Goal: Task Accomplishment & Management: Manage account settings

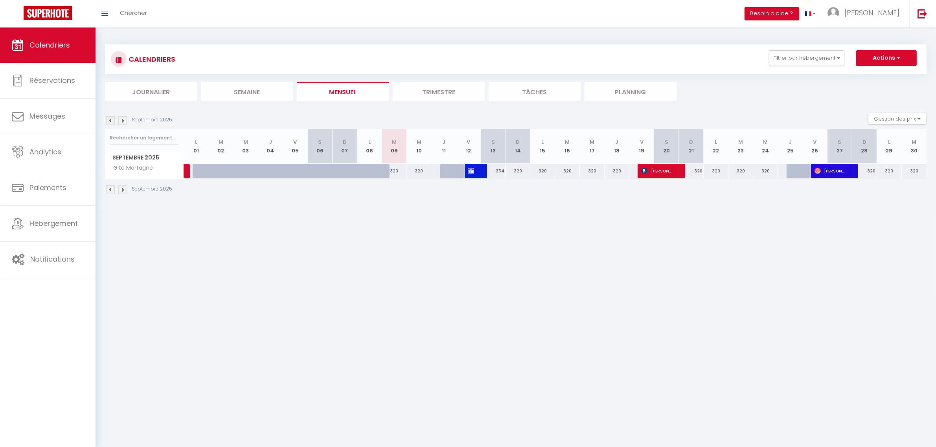
click at [793, 48] on div "CALENDRIERS Filtrer par hébergement [GEOGRAPHIC_DATA] [GEOGRAPHIC_DATA][PERSON_…" at bounding box center [516, 58] width 822 height 29
click at [792, 56] on button "Filtrer par hébergement" at bounding box center [806, 58] width 75 height 16
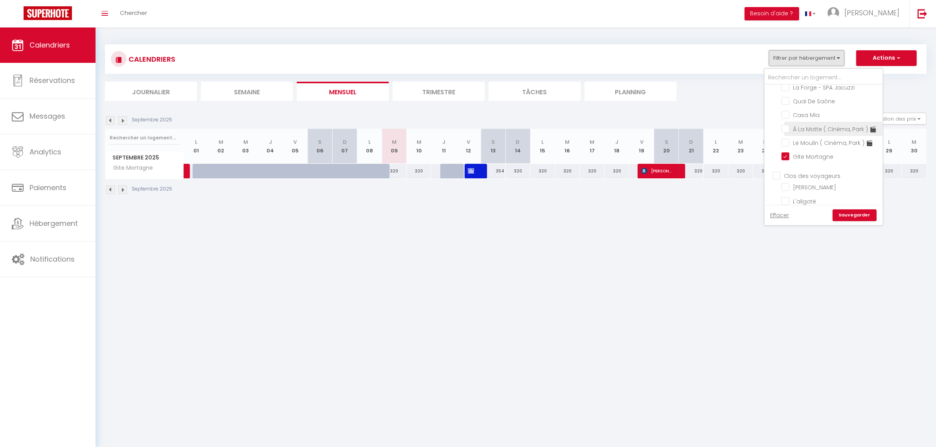
scroll to position [246, 0]
click at [802, 170] on input "Gite Mortagne" at bounding box center [831, 166] width 98 height 8
checkbox input "false"
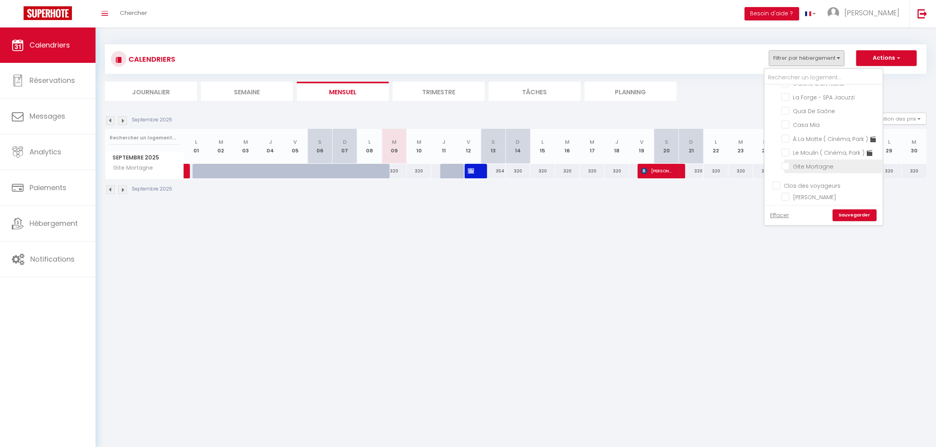
checkbox input "false"
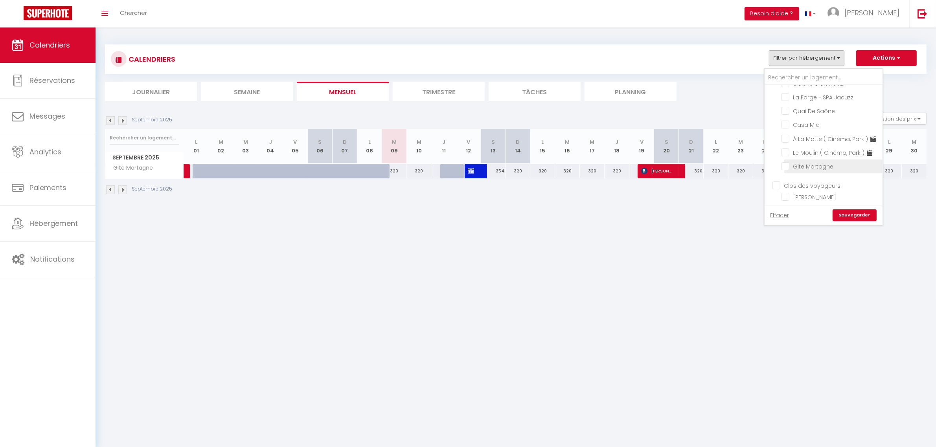
checkbox input "false"
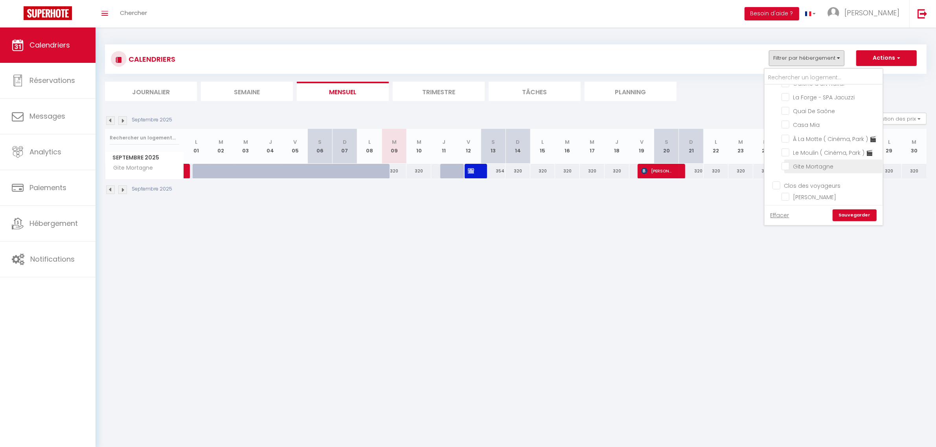
checkbox input "false"
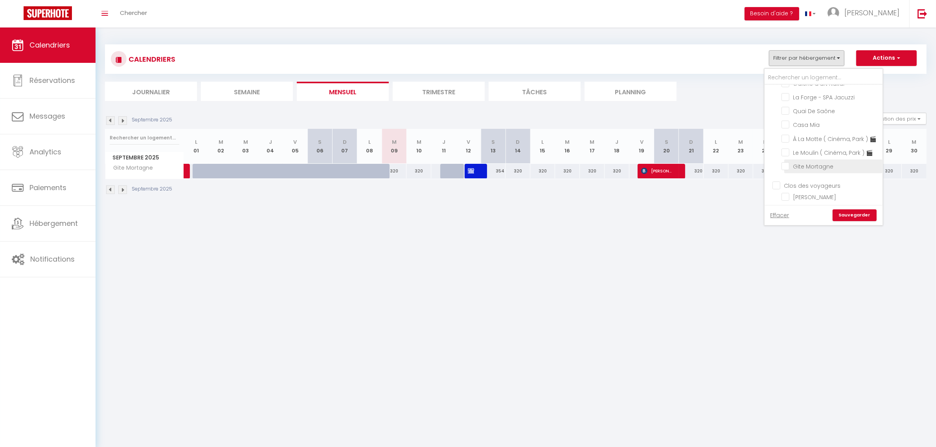
checkbox input "false"
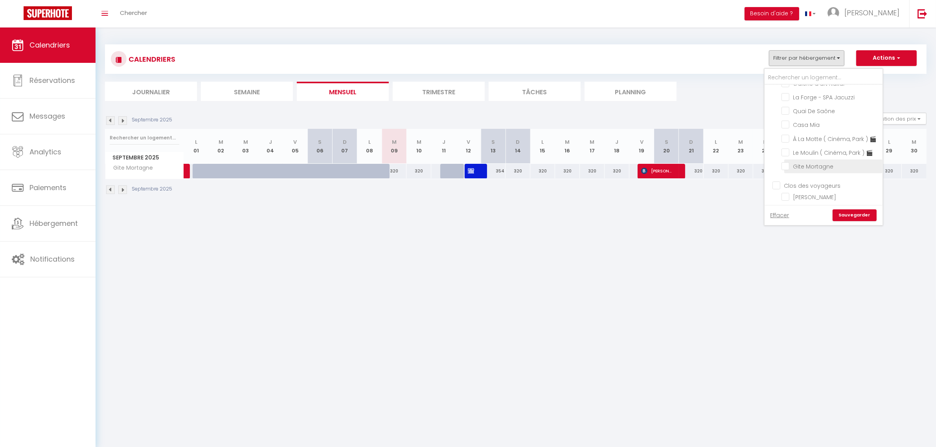
checkbox input "false"
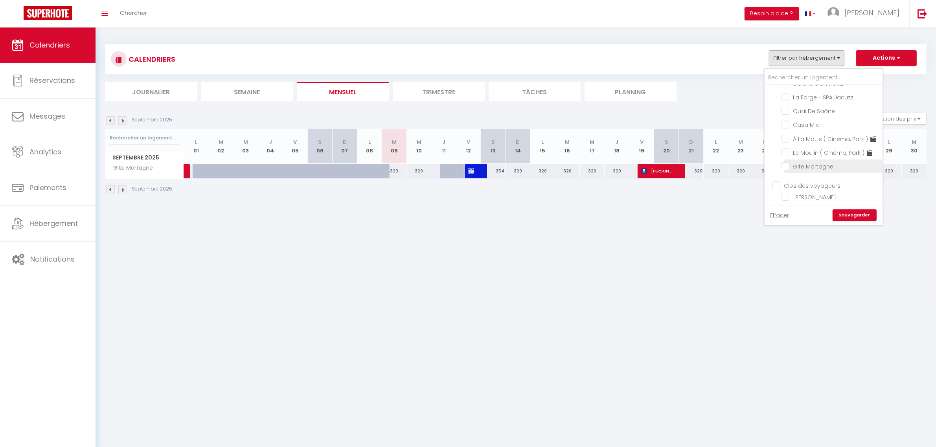
checkbox input "false"
click at [930, 15] on link at bounding box center [922, 14] width 26 height 28
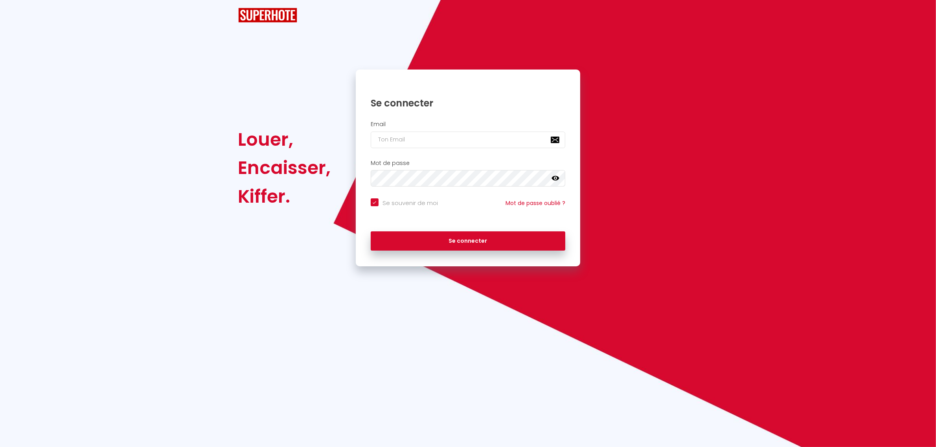
checkbox input "true"
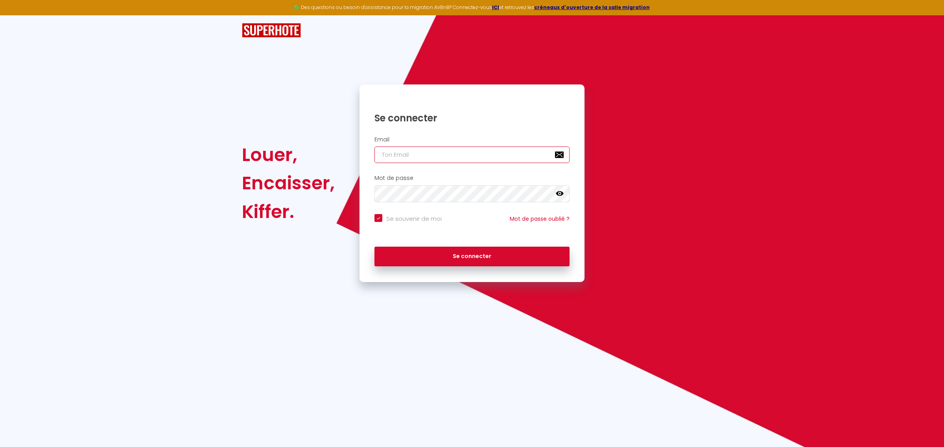
type input "[PERSON_NAME][EMAIL_ADDRESS][PERSON_NAME][DOMAIN_NAME]"
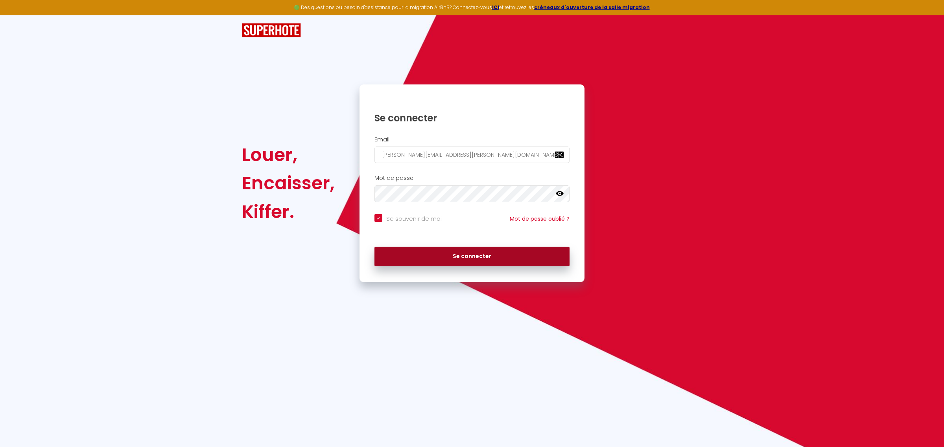
click at [468, 258] on button "Se connecter" at bounding box center [471, 257] width 195 height 20
checkbox input "true"
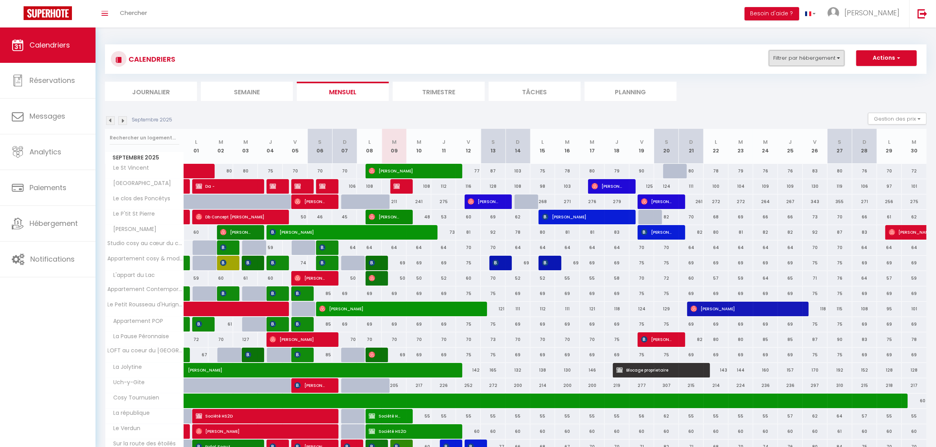
click at [810, 55] on button "Filtrer par hébergement" at bounding box center [806, 58] width 75 height 16
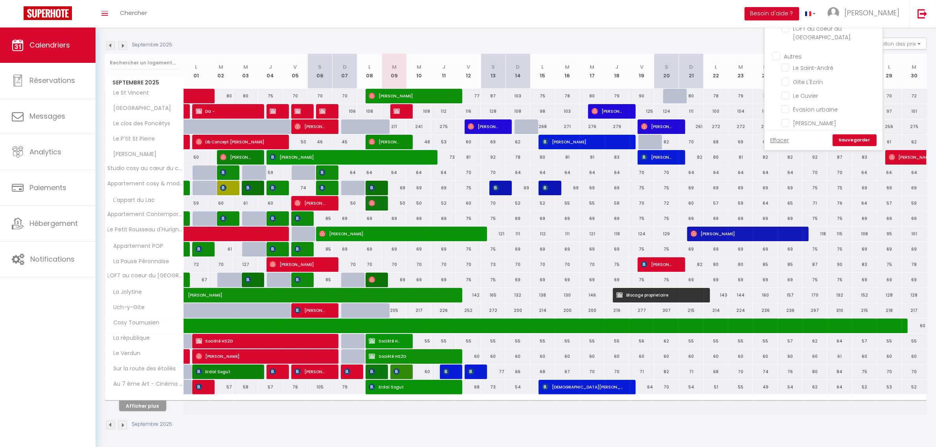
scroll to position [462, 0]
click at [805, 87] on input "Le Saint-André" at bounding box center [831, 91] width 98 height 8
checkbox input "true"
checkbox input "false"
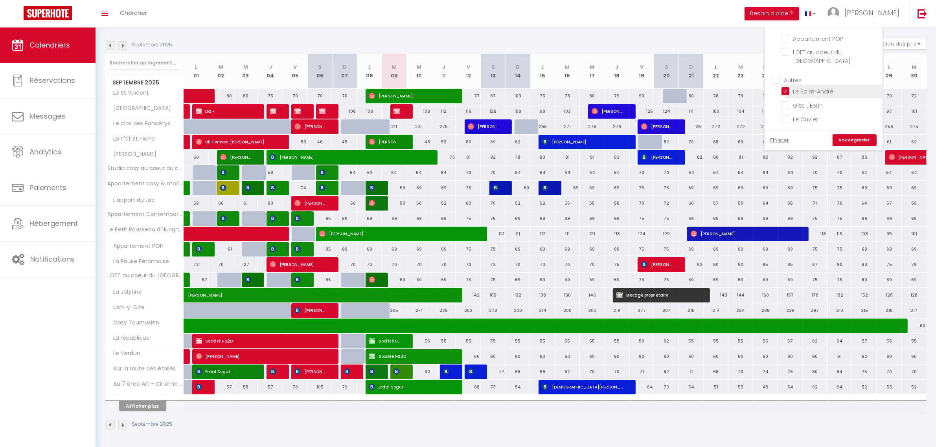
checkbox input "false"
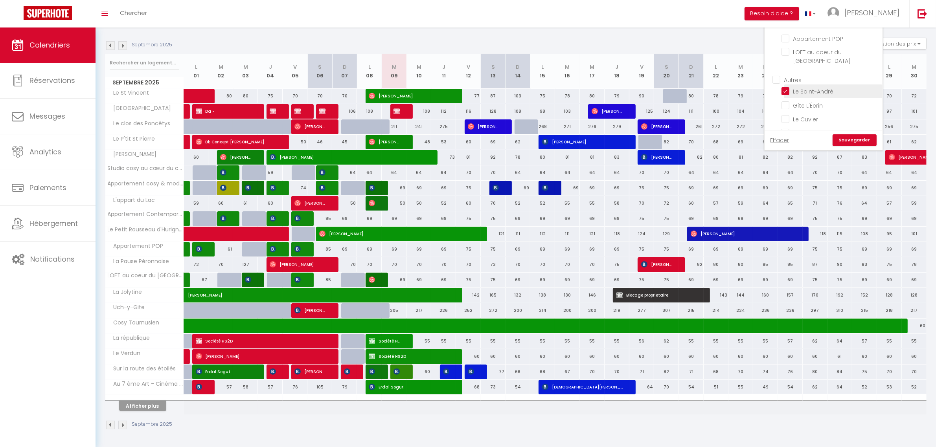
checkbox input "false"
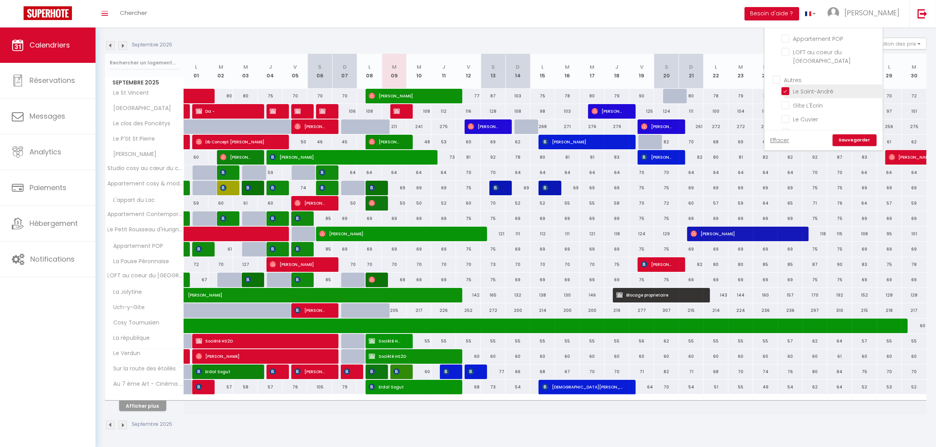
checkbox input "false"
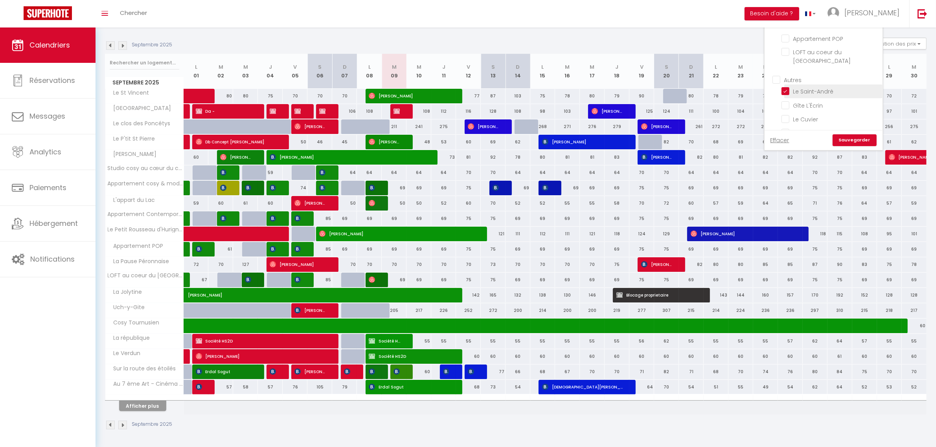
checkbox input "false"
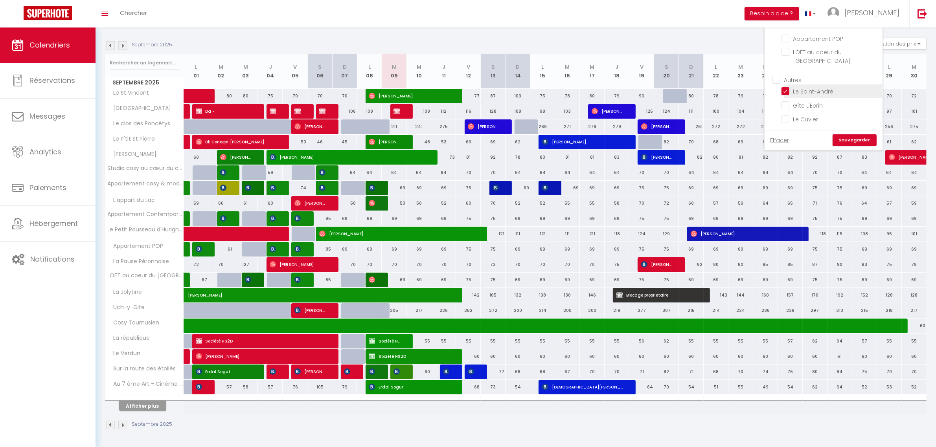
checkbox input "false"
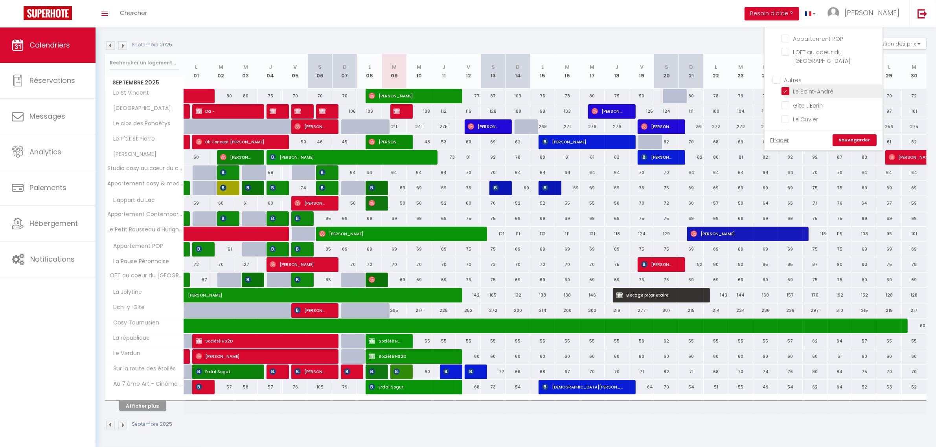
checkbox input "false"
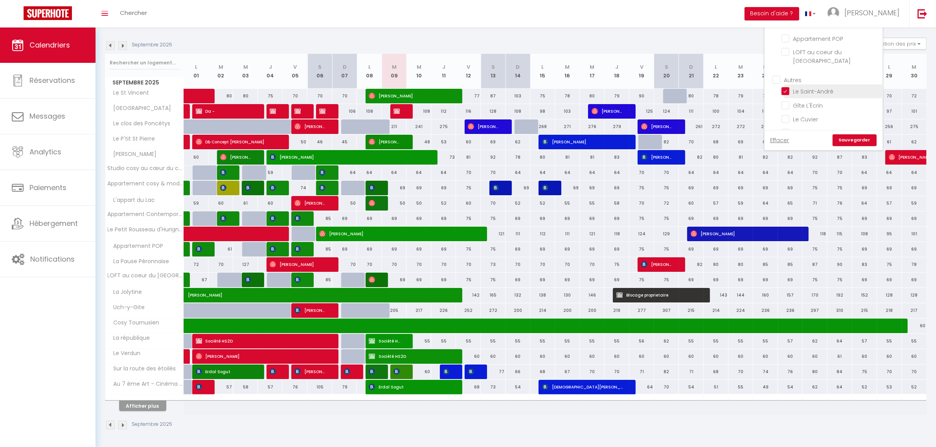
checkbox input "false"
click at [852, 136] on link "Sauvegarder" at bounding box center [855, 140] width 44 height 12
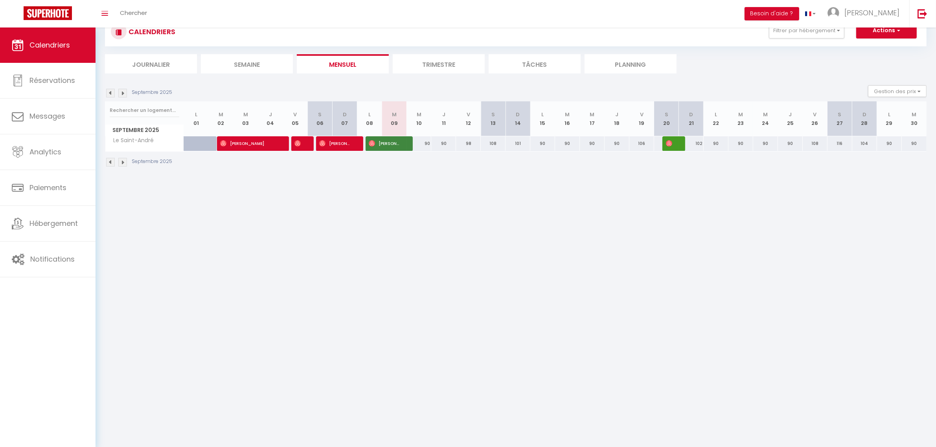
scroll to position [28, 0]
click at [110, 94] on img at bounding box center [110, 93] width 9 height 9
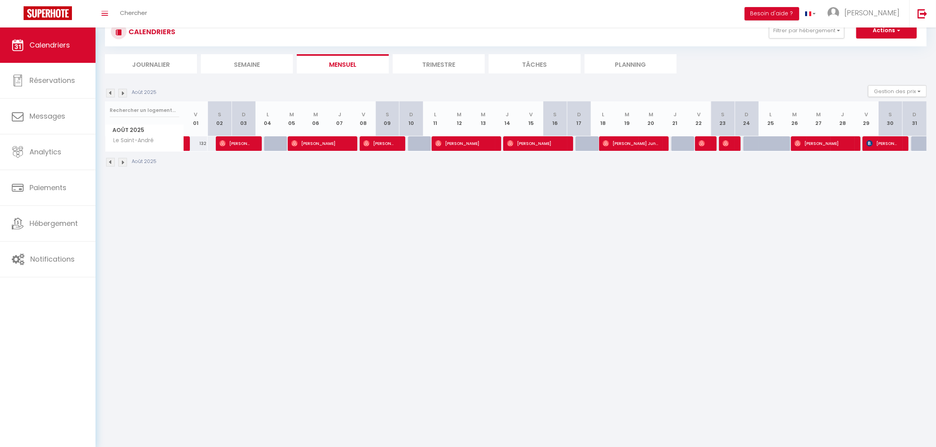
click at [708, 143] on div at bounding box center [707, 143] width 24 height 15
click at [704, 144] on img at bounding box center [702, 143] width 6 height 6
select select "OK"
select select "1"
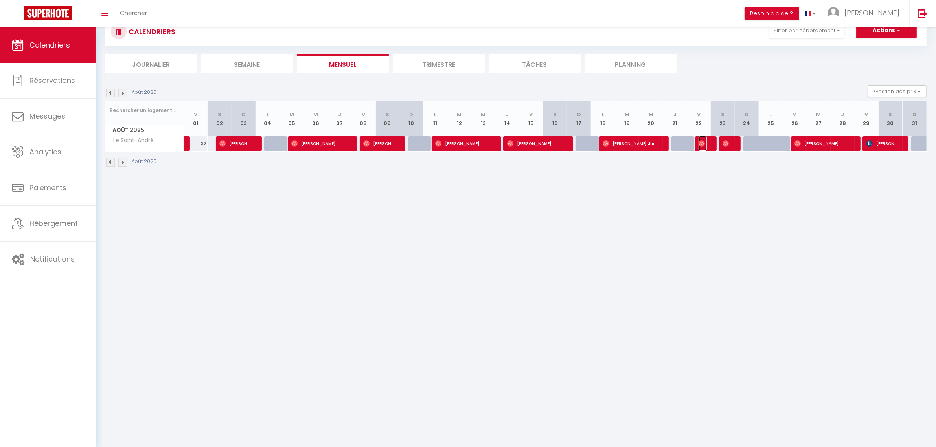
select select "0"
select select "1"
select select
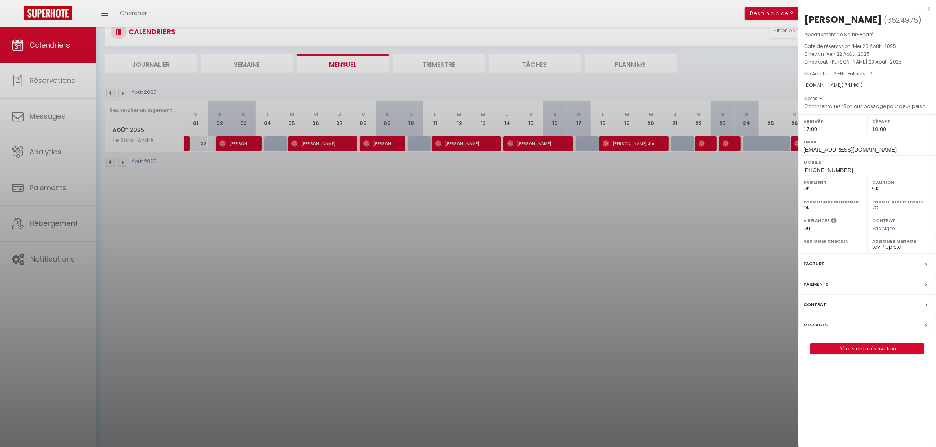
click at [714, 199] on div at bounding box center [468, 223] width 936 height 447
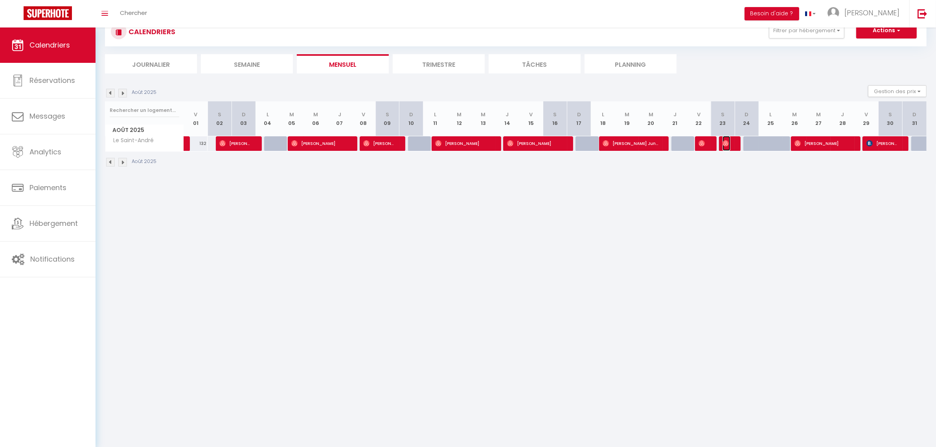
click at [728, 143] on img at bounding box center [726, 143] width 6 height 6
select select "44195"
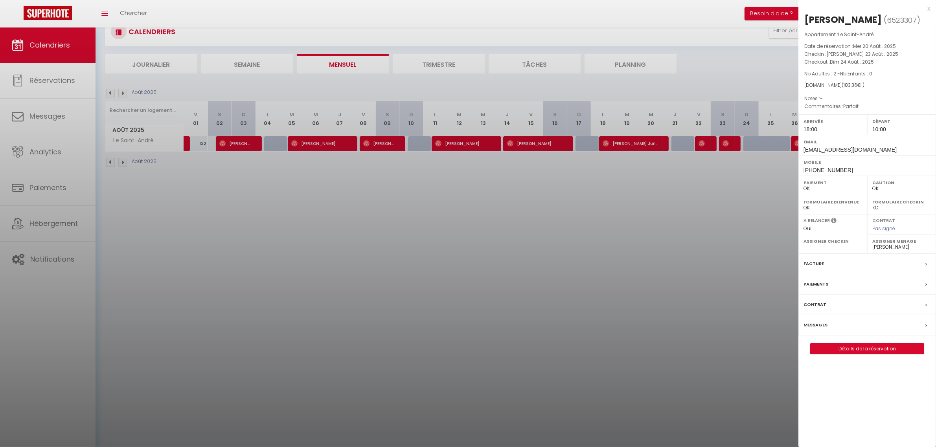
click at [735, 184] on div at bounding box center [468, 223] width 936 height 447
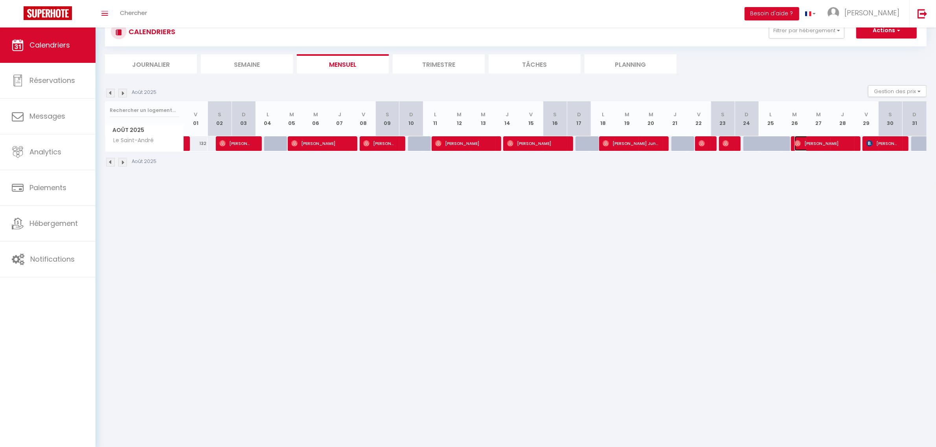
click at [820, 149] on span "[PERSON_NAME]" at bounding box center [823, 143] width 56 height 15
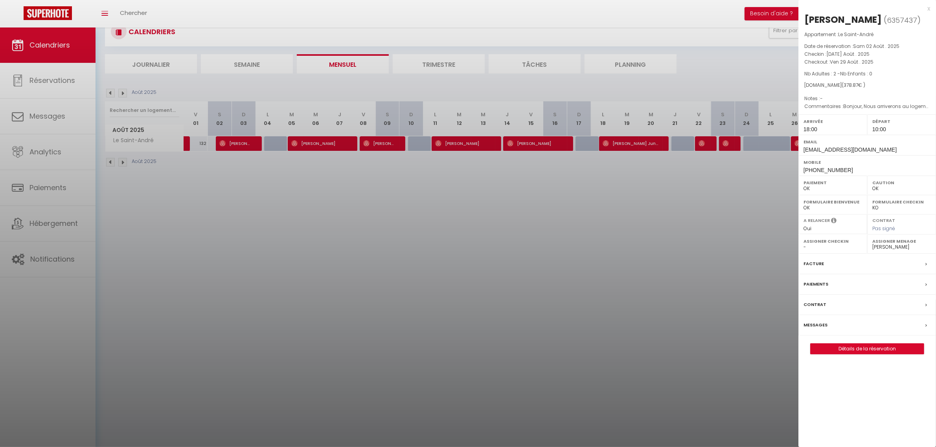
click at [745, 199] on div at bounding box center [468, 223] width 936 height 447
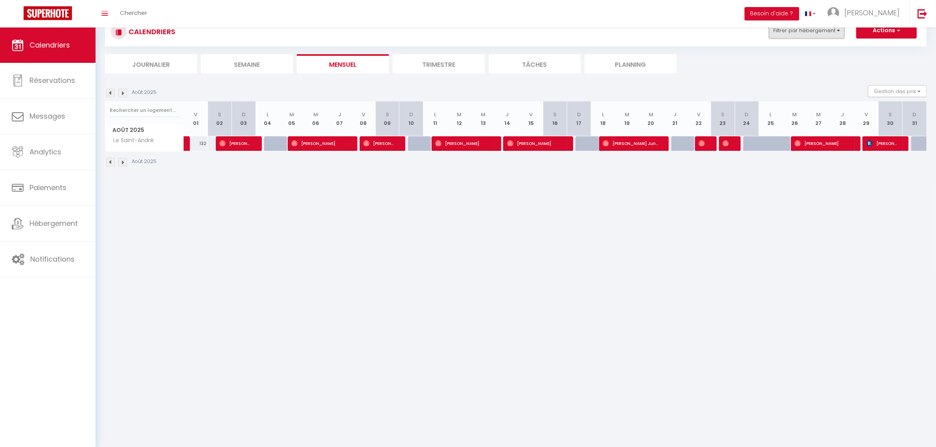
click at [801, 35] on button "Filtrer par hébergement" at bounding box center [806, 31] width 75 height 16
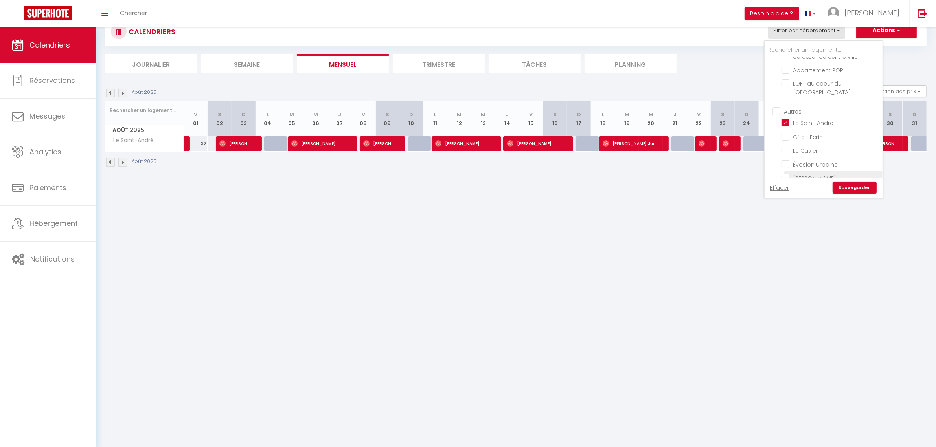
scroll to position [512, 0]
click at [803, 85] on input "Le Saint-André" at bounding box center [831, 89] width 98 height 8
checkbox input "false"
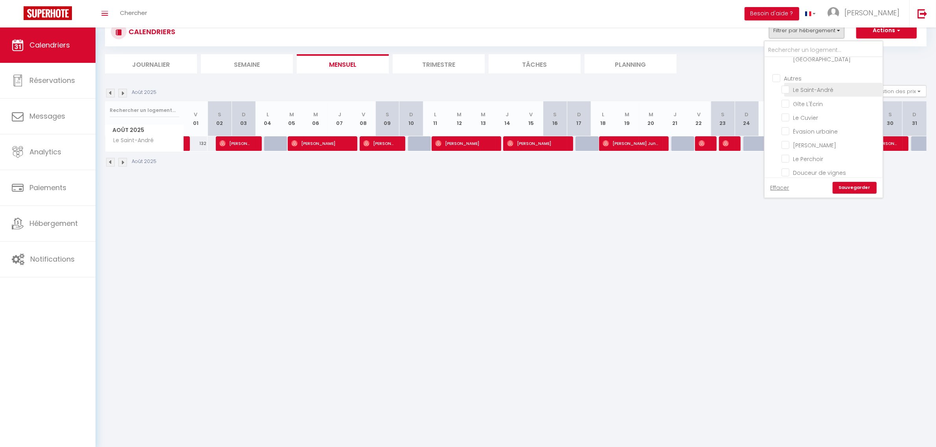
checkbox input "false"
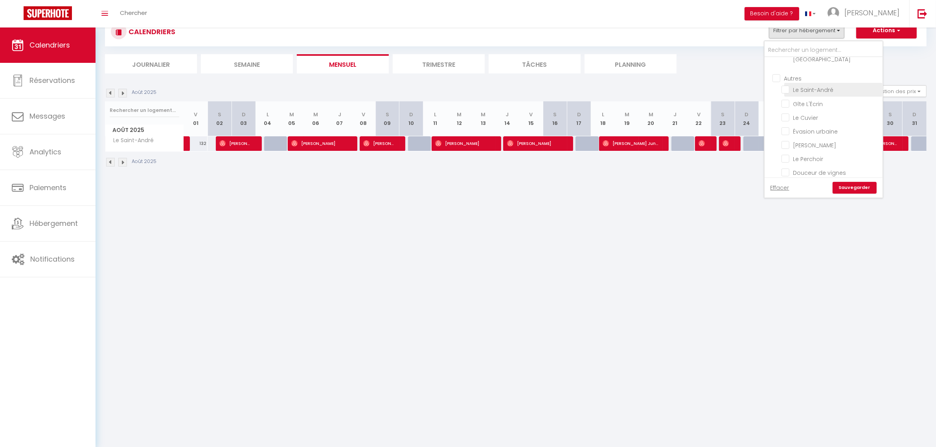
checkbox input "false"
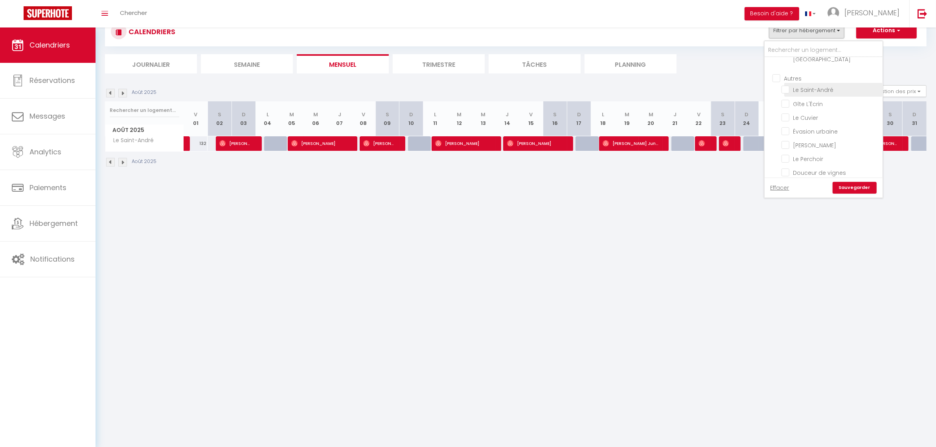
checkbox input "false"
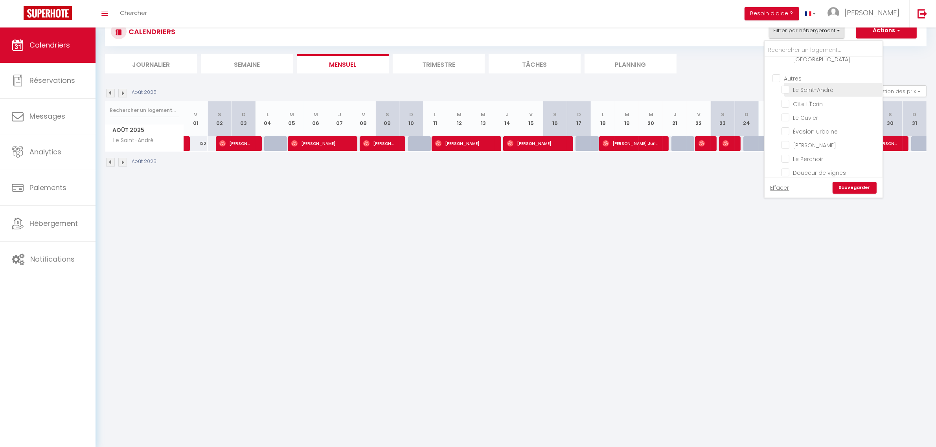
checkbox input "false"
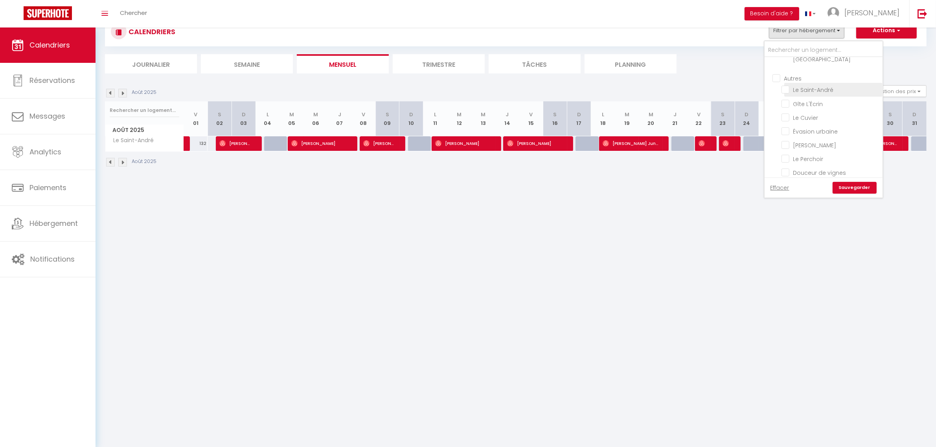
checkbox input "false"
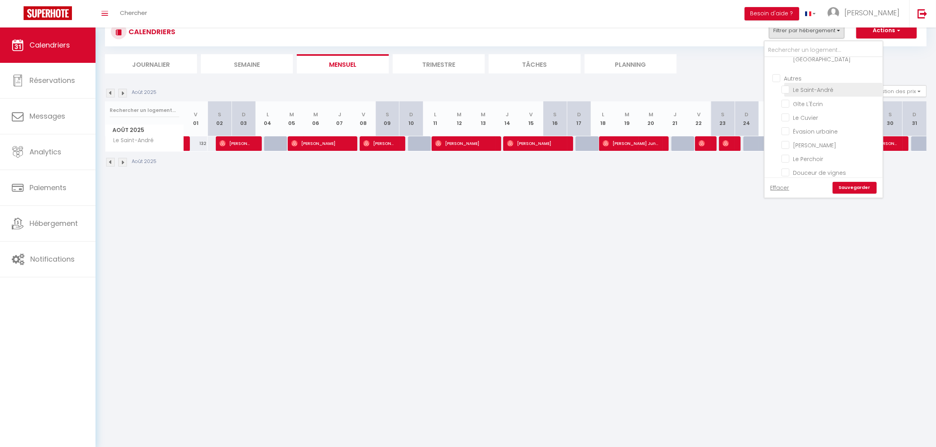
checkbox input "false"
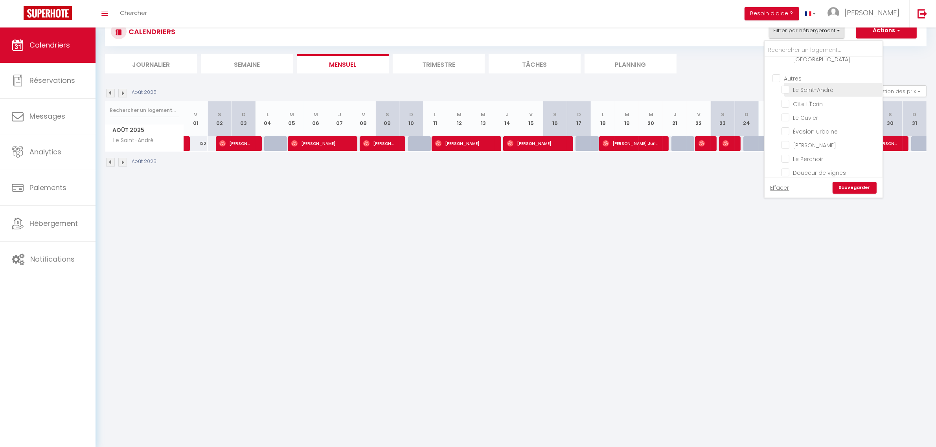
checkbox input "false"
click at [809, 113] on input "Le Cuvier" at bounding box center [831, 117] width 98 height 8
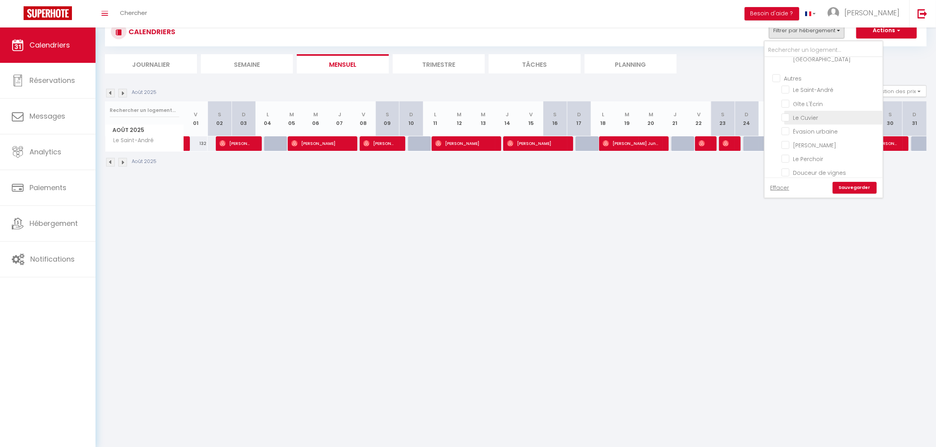
checkbox input "true"
checkbox input "false"
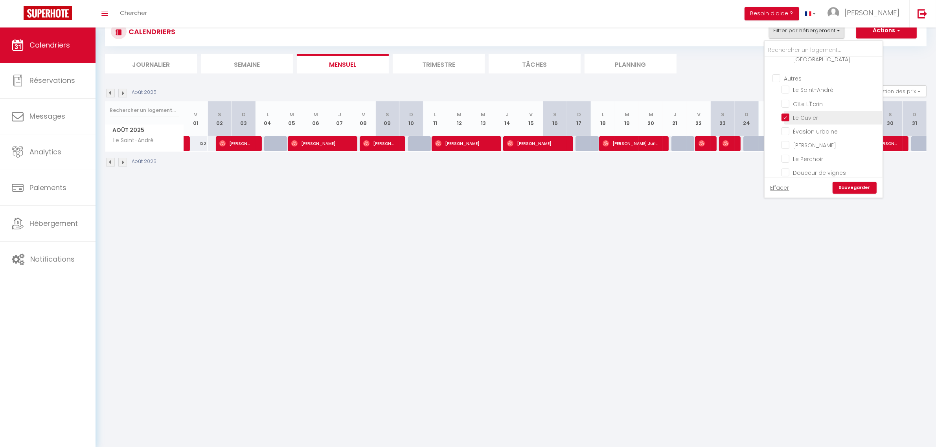
checkbox input "false"
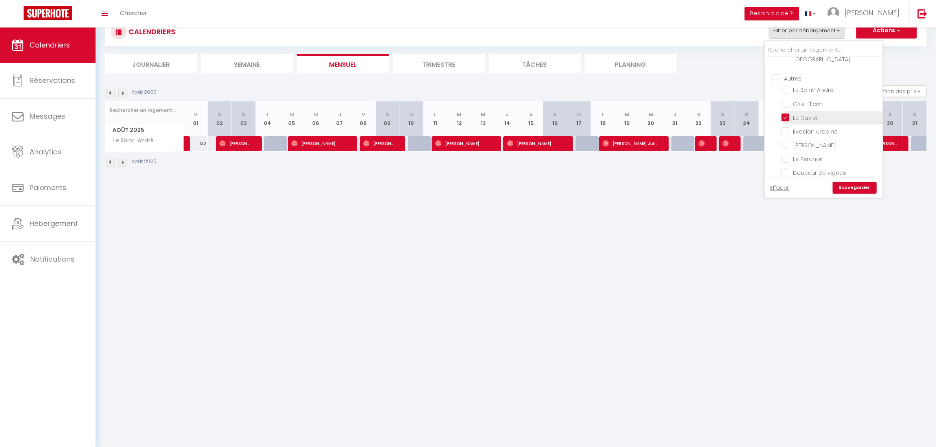
checkbox input "false"
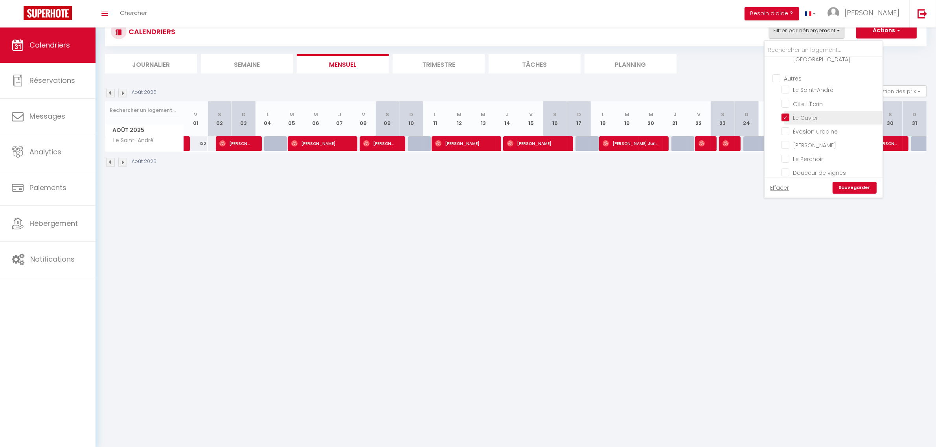
checkbox input "false"
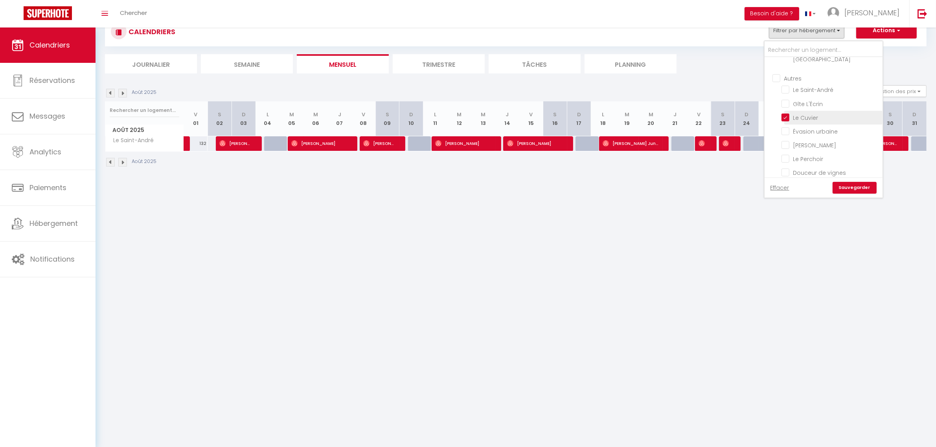
checkbox input "false"
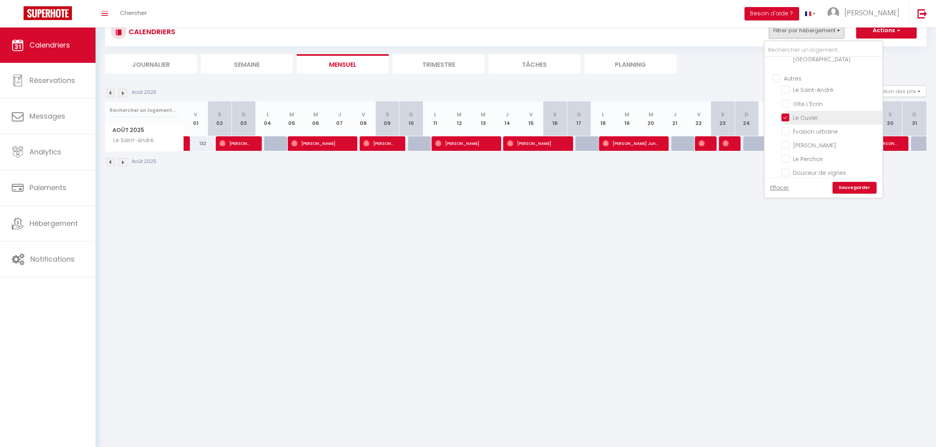
checkbox input "false"
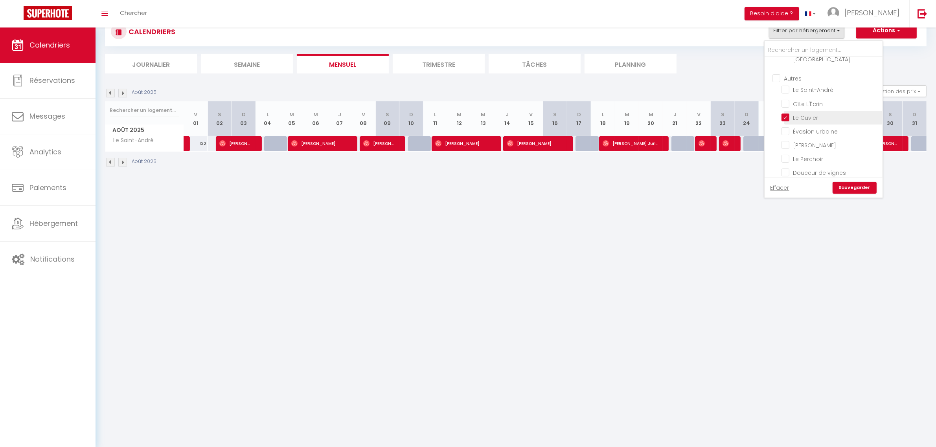
checkbox input "false"
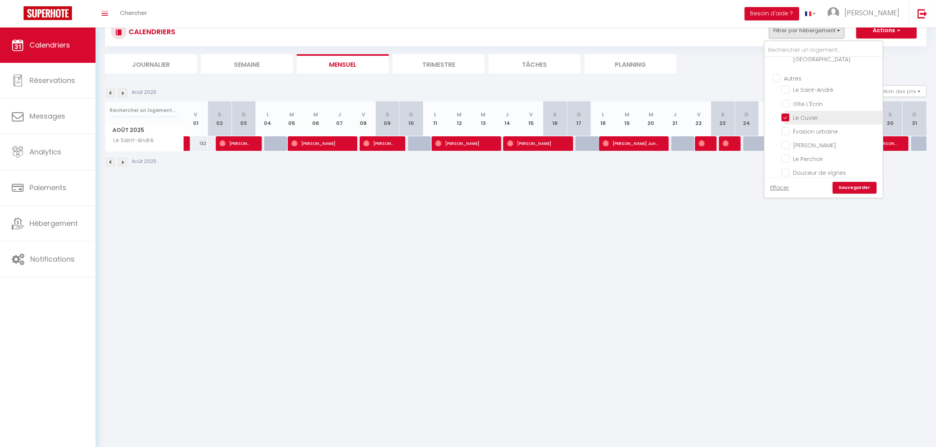
checkbox input "false"
click at [870, 192] on link "Sauvegarder" at bounding box center [855, 188] width 44 height 12
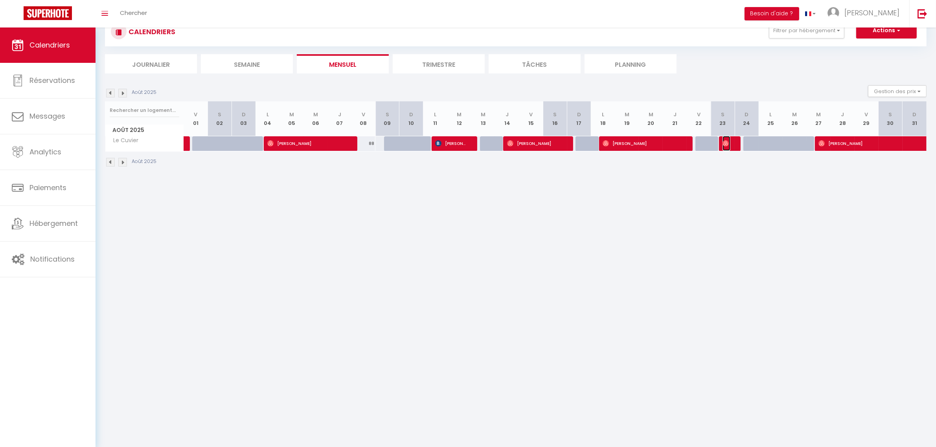
click at [728, 146] on img at bounding box center [726, 143] width 6 height 6
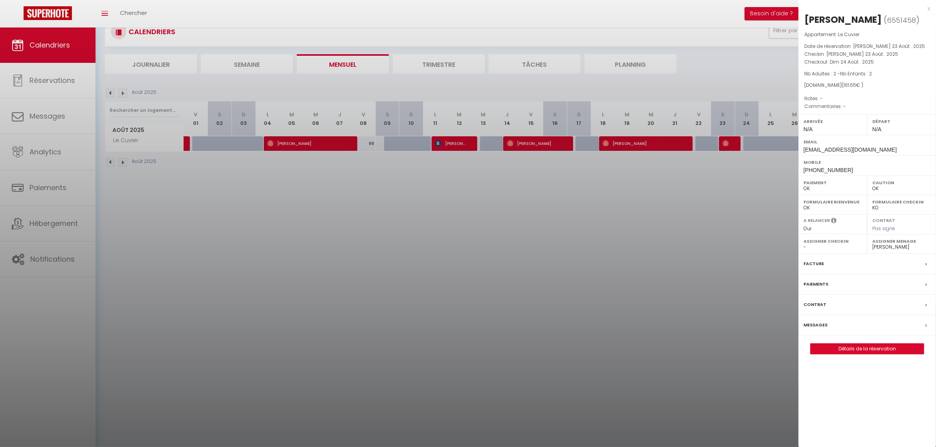
click at [718, 256] on div at bounding box center [468, 223] width 936 height 447
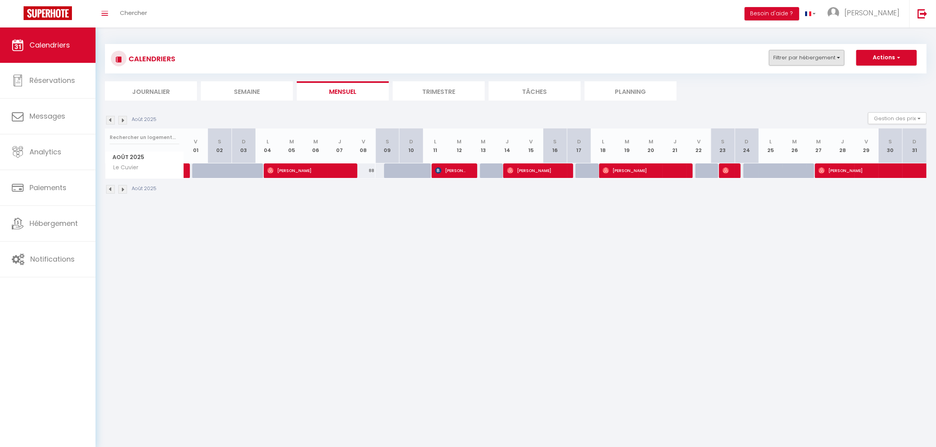
scroll to position [0, 0]
click at [790, 65] on button "Filtrer par hébergement" at bounding box center [806, 58] width 75 height 16
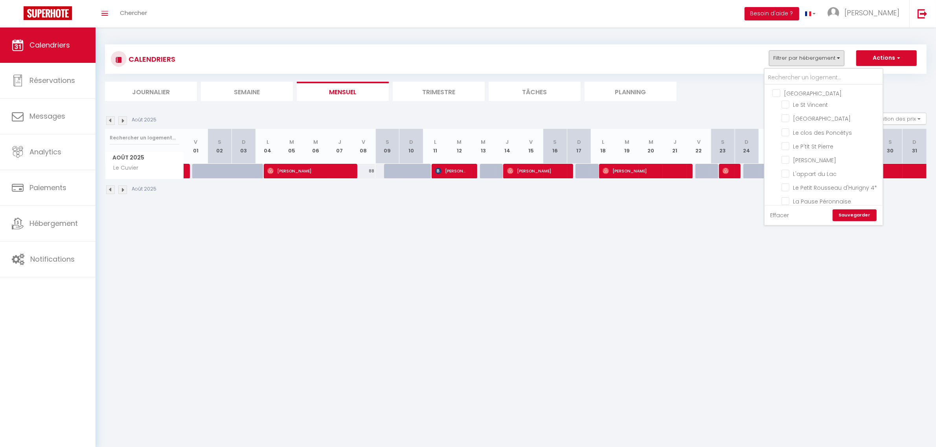
click at [775, 213] on link "Effacer" at bounding box center [780, 215] width 19 height 9
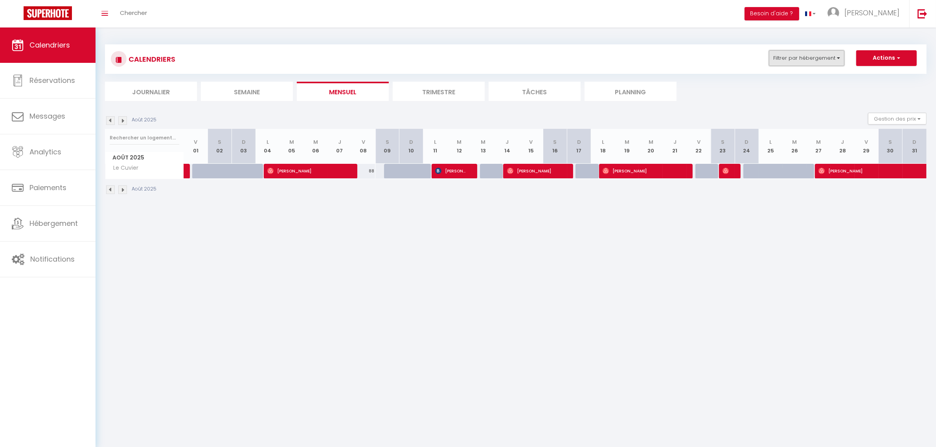
click at [785, 63] on button "Filtrer par hébergement" at bounding box center [806, 58] width 75 height 16
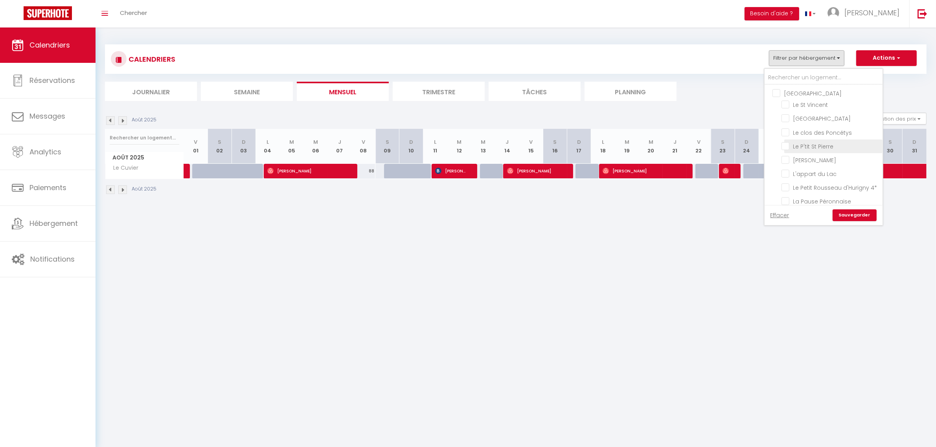
click at [807, 143] on input "Le P'tit St Pierre" at bounding box center [831, 146] width 98 height 8
checkbox input "true"
checkbox input "false"
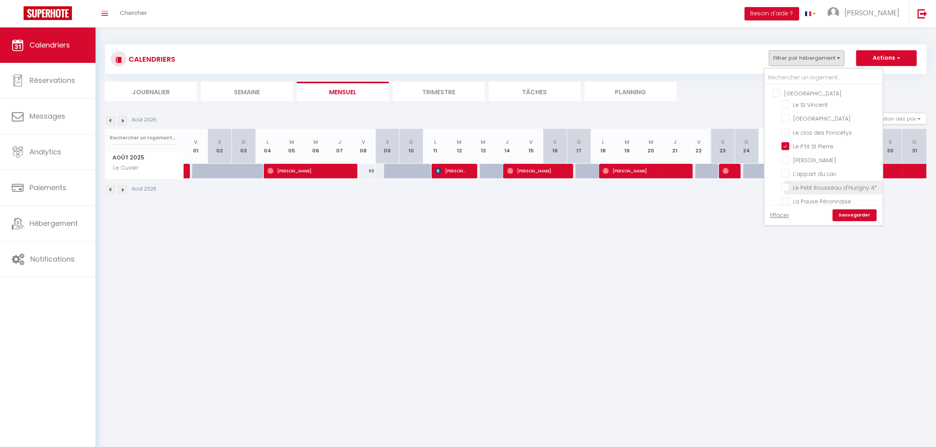
checkbox input "false"
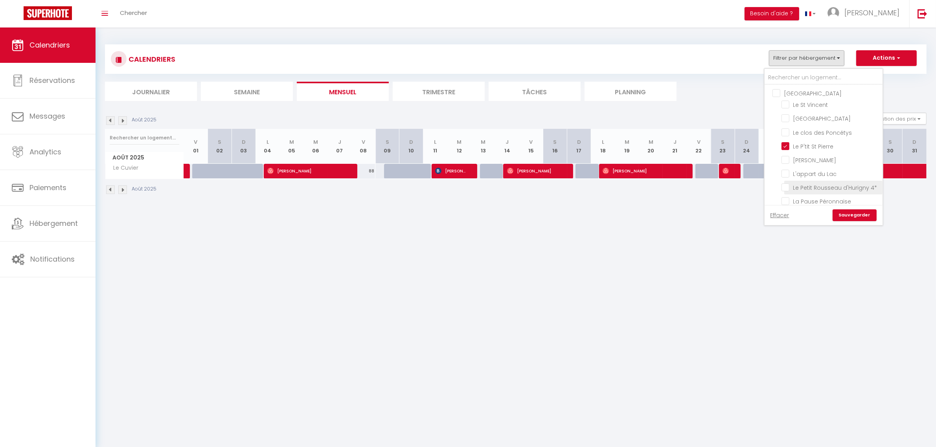
checkbox input "false"
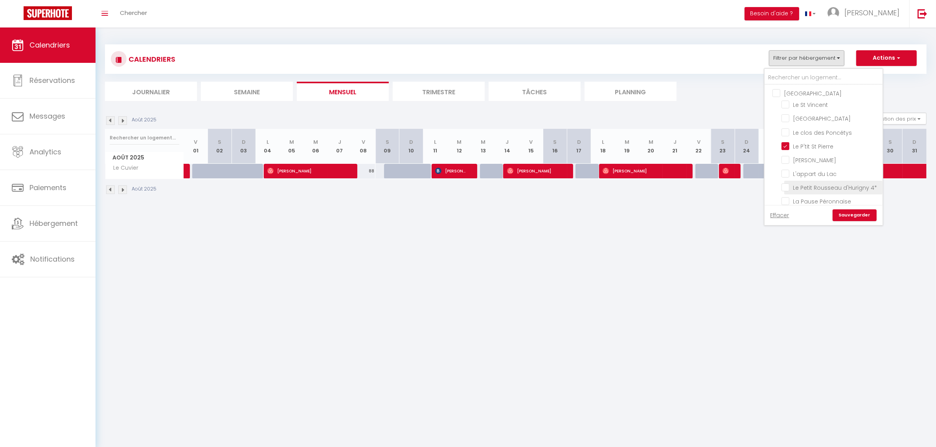
checkbox input "false"
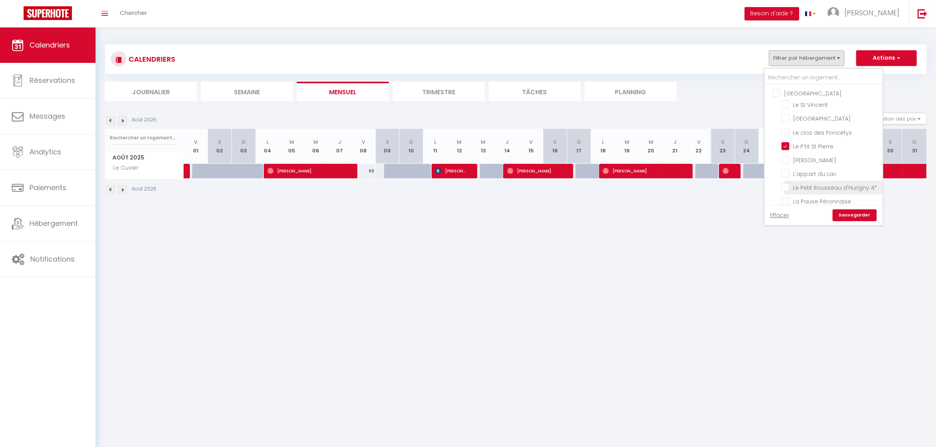
checkbox input "false"
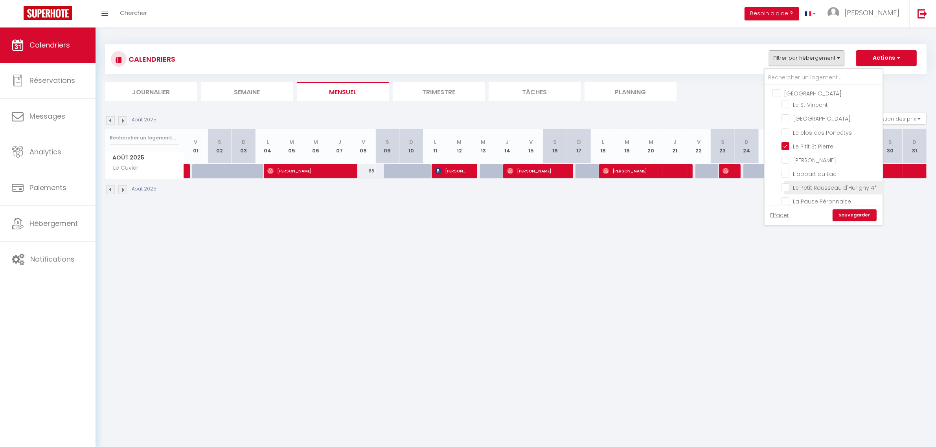
checkbox input "false"
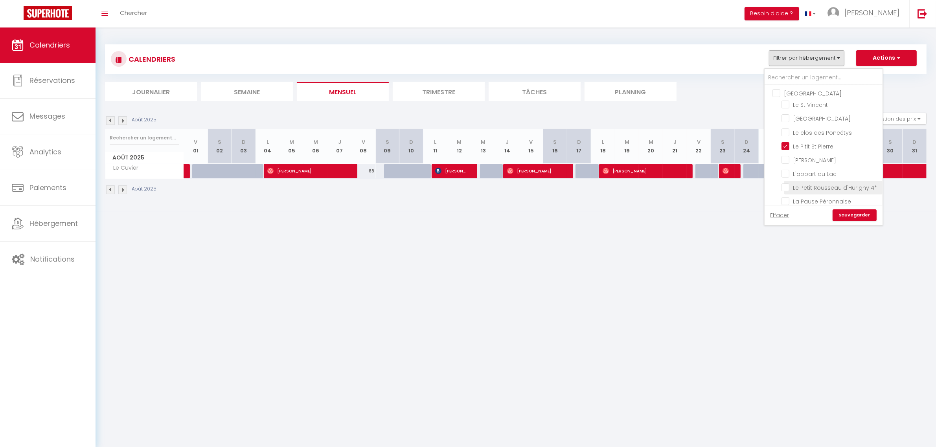
checkbox input "false"
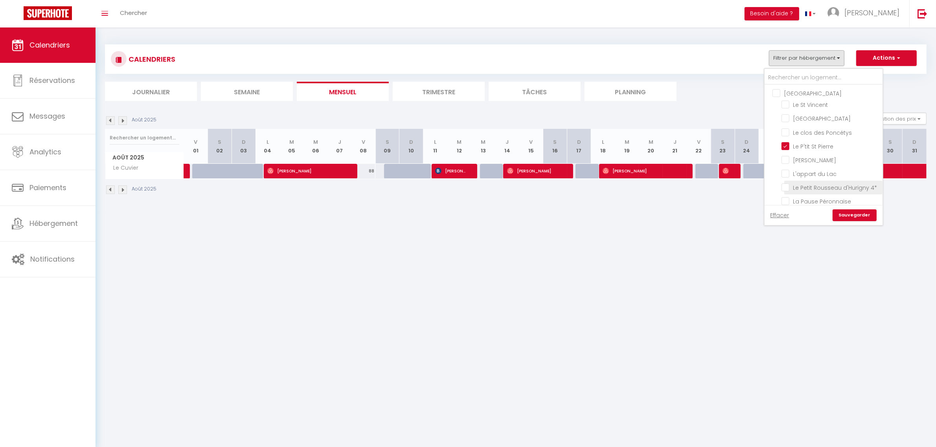
checkbox input "false"
click at [852, 218] on link "Sauvegarder" at bounding box center [855, 216] width 44 height 12
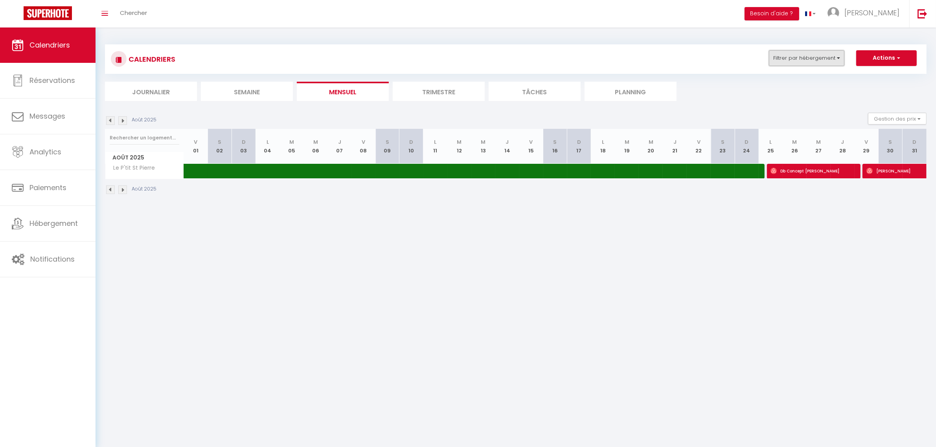
click at [786, 62] on button "Filtrer par hébergement" at bounding box center [806, 58] width 75 height 16
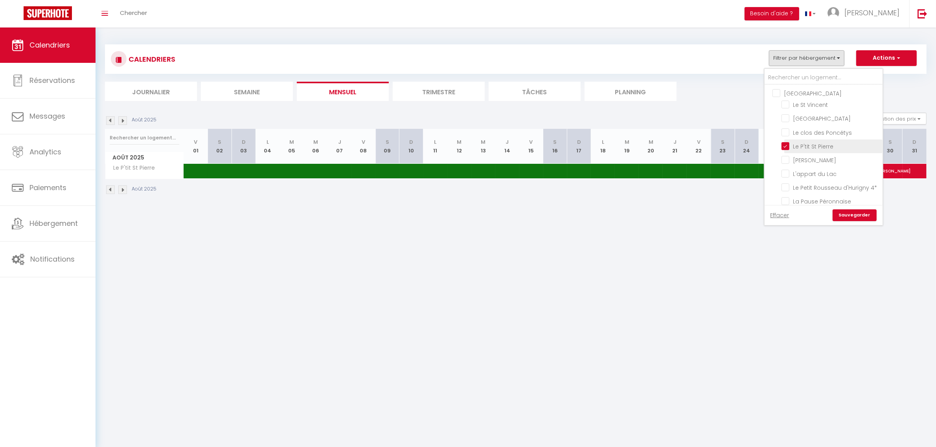
click at [803, 149] on label "Le P'tit St Pierre" at bounding box center [811, 146] width 44 height 9
click at [803, 149] on input "Le P'tit St Pierre" at bounding box center [831, 146] width 98 height 8
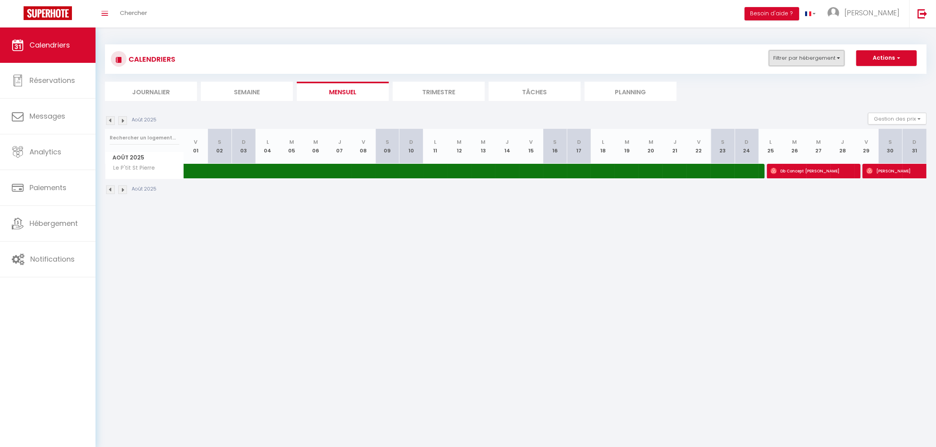
click at [797, 56] on button "Filtrer par hébergement" at bounding box center [806, 58] width 75 height 16
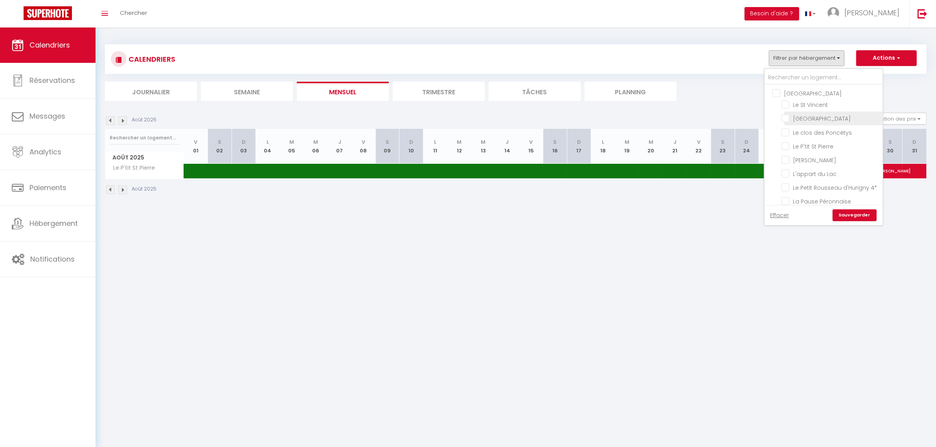
click at [797, 119] on input "[GEOGRAPHIC_DATA]" at bounding box center [831, 118] width 98 height 8
checkbox input "true"
checkbox input "false"
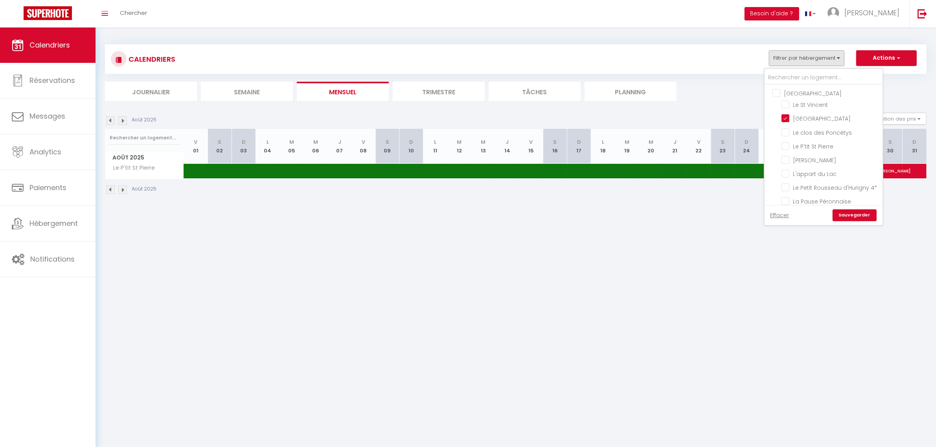
checkbox input "false"
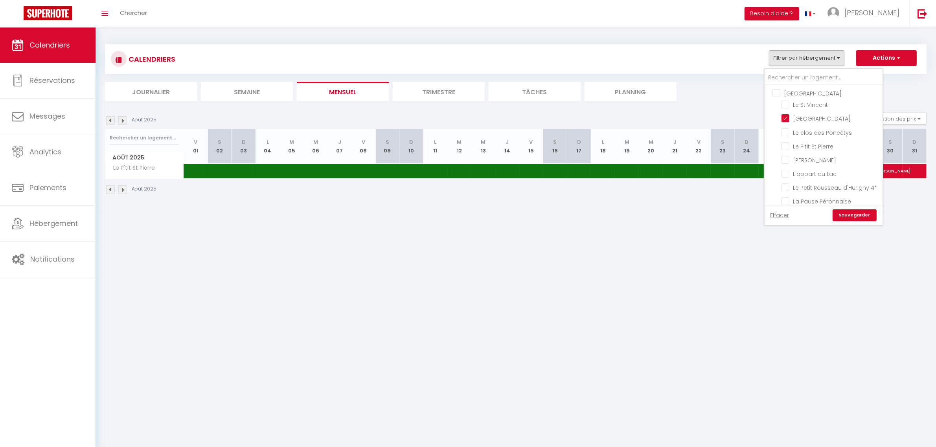
checkbox input "false"
click at [850, 212] on link "Sauvegarder" at bounding box center [855, 216] width 44 height 12
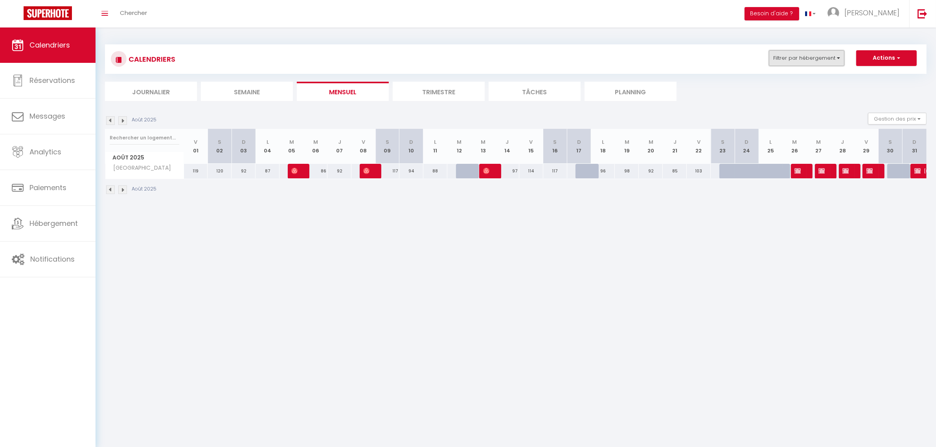
click at [805, 57] on button "Filtrer par hébergement" at bounding box center [806, 58] width 75 height 16
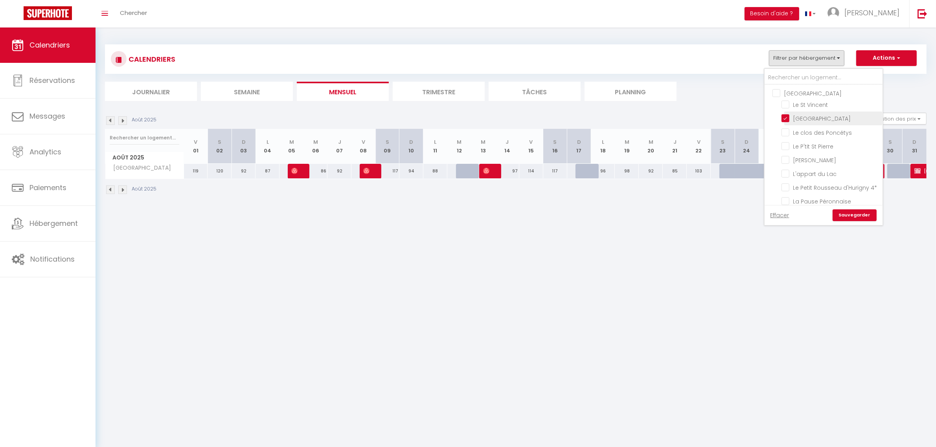
click at [807, 118] on input "[GEOGRAPHIC_DATA]" at bounding box center [831, 118] width 98 height 8
click at [818, 169] on input "L'appart du Lac" at bounding box center [831, 173] width 98 height 8
click at [853, 219] on link "Sauvegarder" at bounding box center [855, 216] width 44 height 12
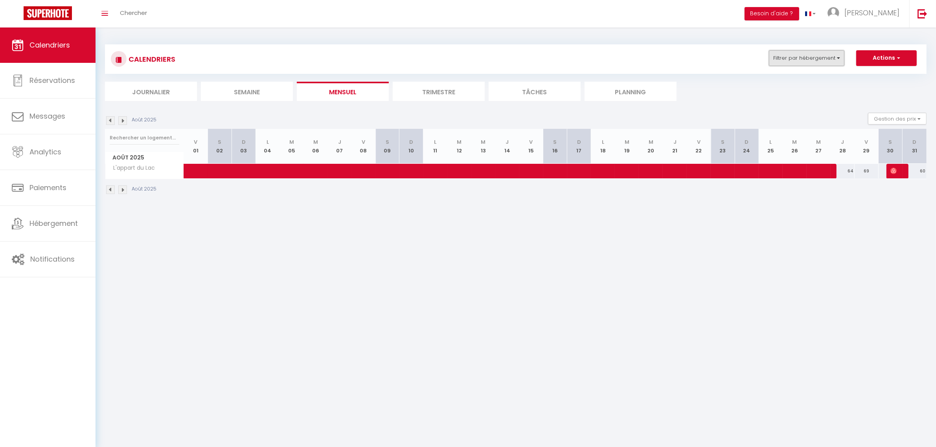
click at [824, 50] on button "Filtrer par hébergement" at bounding box center [806, 58] width 75 height 16
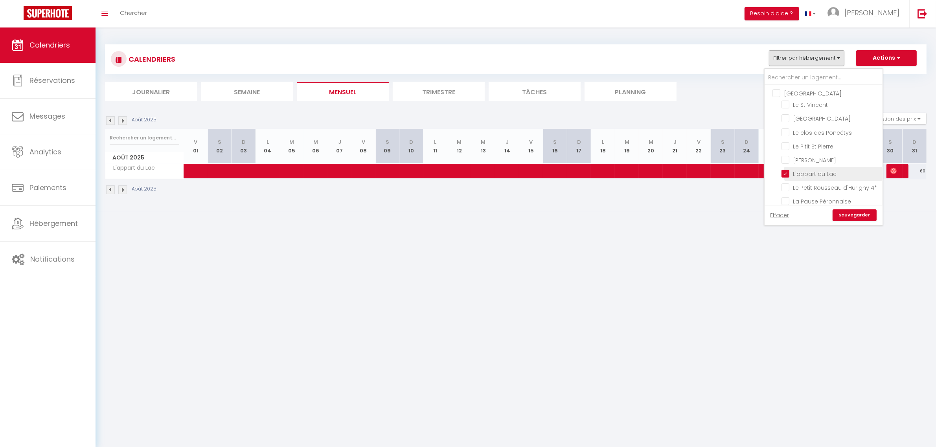
click at [807, 171] on input "L'appart du Lac" at bounding box center [831, 173] width 98 height 8
click at [804, 116] on input "Le Saint-André" at bounding box center [831, 117] width 98 height 8
click at [859, 217] on link "Sauvegarder" at bounding box center [855, 216] width 44 height 12
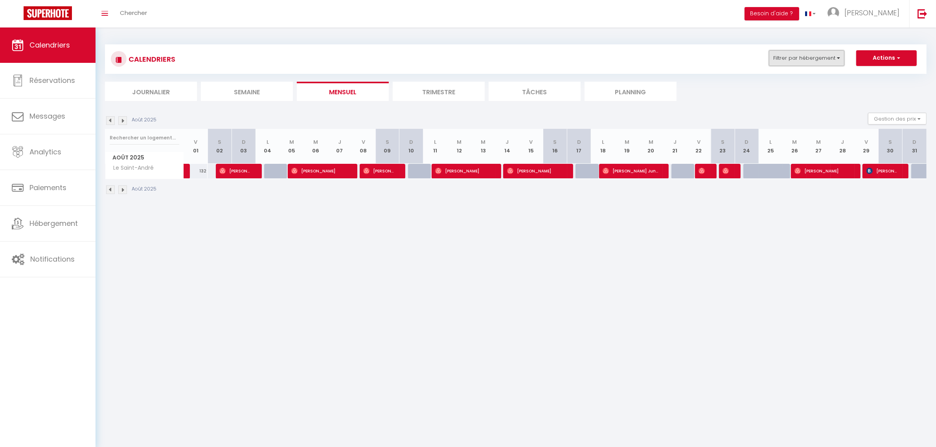
click at [784, 59] on button "Filtrer par hébergement" at bounding box center [806, 58] width 75 height 16
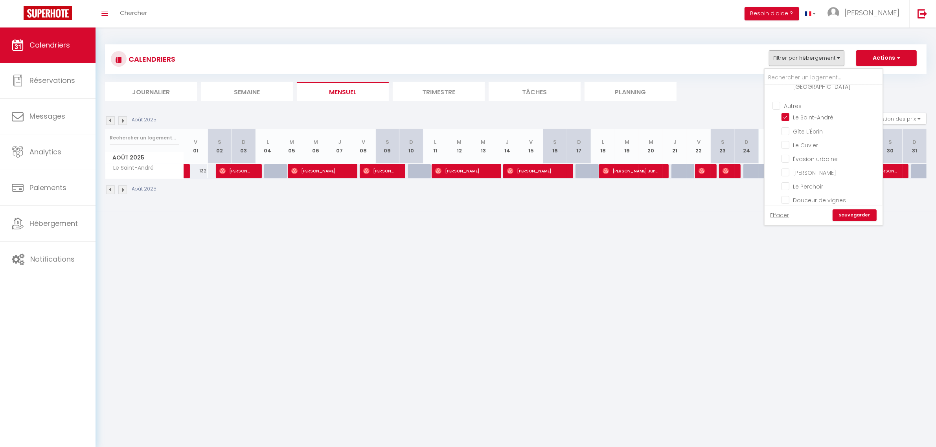
click at [782, 101] on input "Autres" at bounding box center [832, 105] width 118 height 8
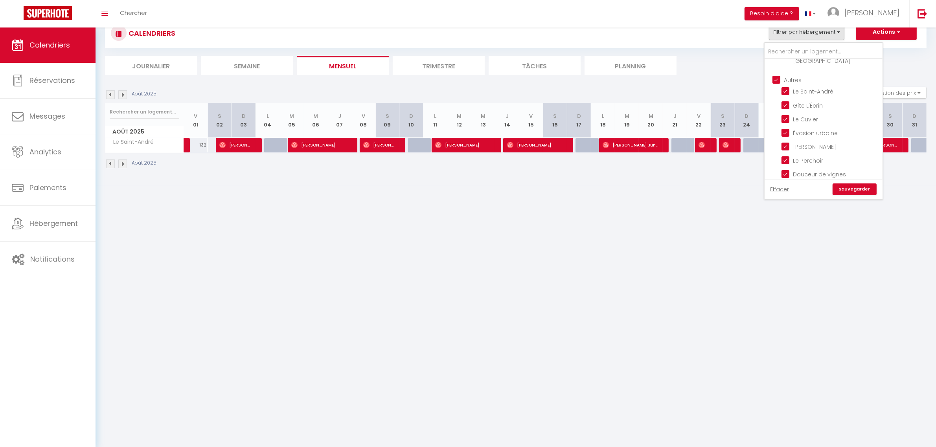
scroll to position [28, 0]
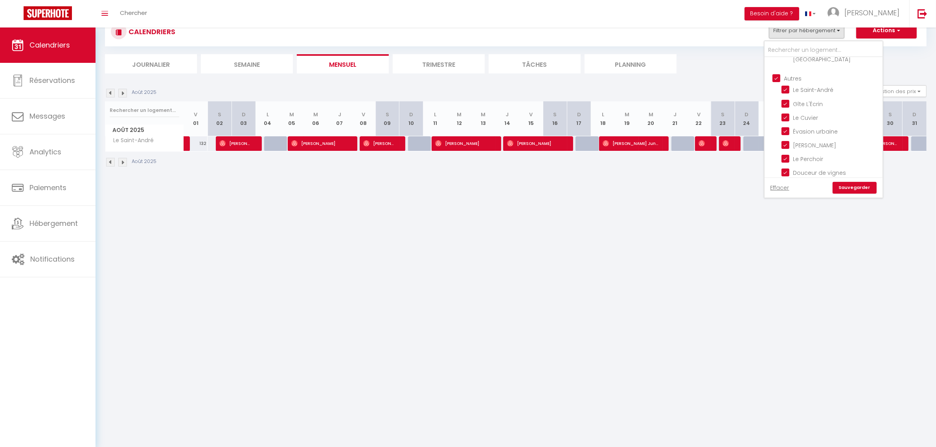
click at [855, 182] on link "Sauvegarder" at bounding box center [855, 188] width 44 height 12
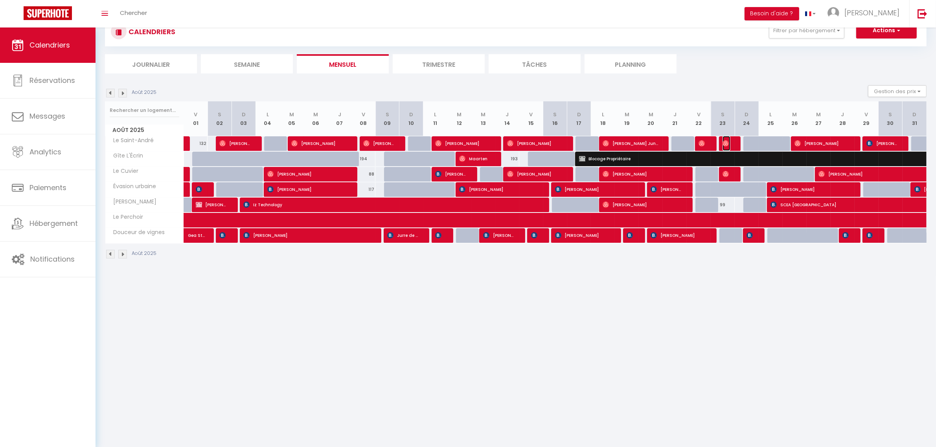
click at [730, 143] on span "[PERSON_NAME]" at bounding box center [727, 143] width 8 height 15
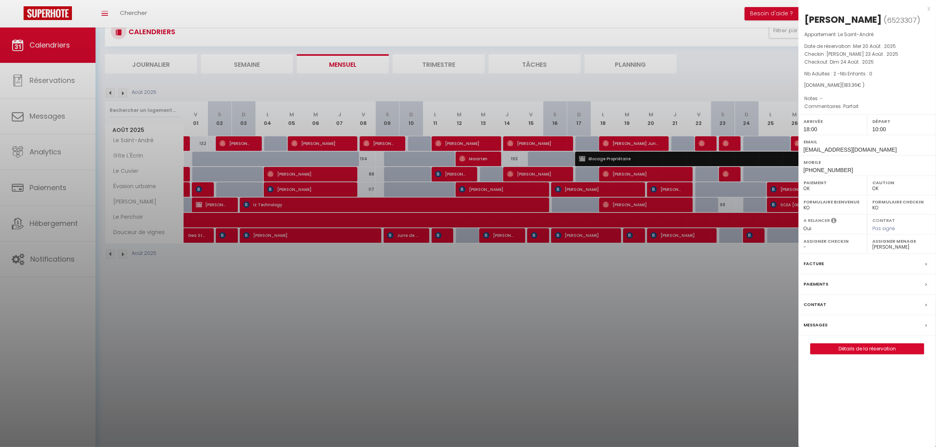
click at [734, 301] on div at bounding box center [468, 223] width 936 height 447
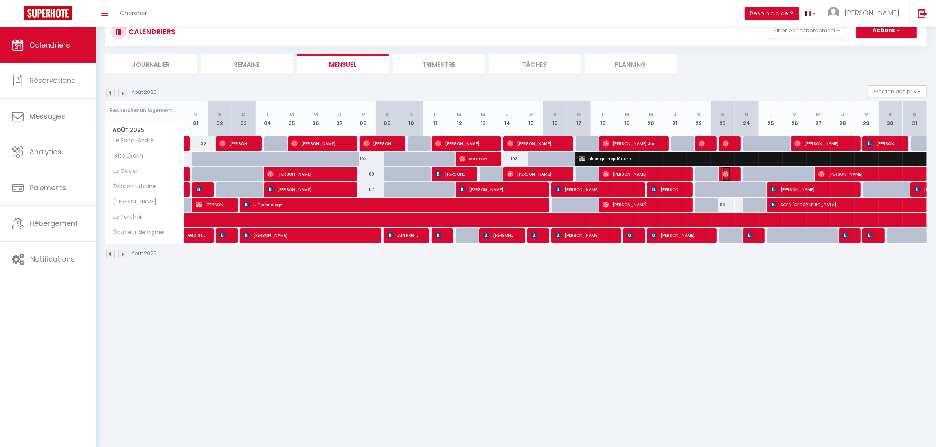
click at [728, 178] on span "[PERSON_NAME]" at bounding box center [727, 174] width 8 height 15
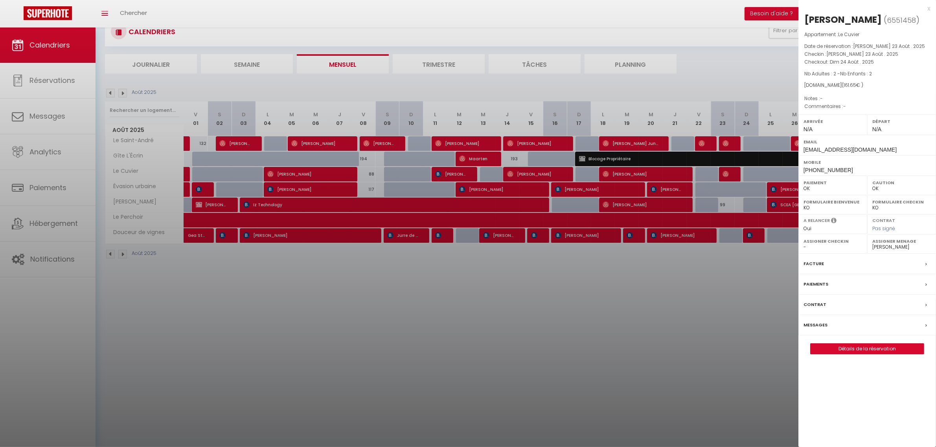
click at [881, 248] on select "- [PERSON_NAME] [PERSON_NAME] [PERSON_NAME] [PERSON_NAME] [PERSON_NAME] [PERSON…" at bounding box center [901, 247] width 59 height 7
click at [872, 245] on select "- [PERSON_NAME] [PERSON_NAME] [PERSON_NAME] [PERSON_NAME] [PERSON_NAME] [PERSON…" at bounding box center [901, 247] width 59 height 7
click at [928, 8] on div "x" at bounding box center [865, 8] width 132 height 9
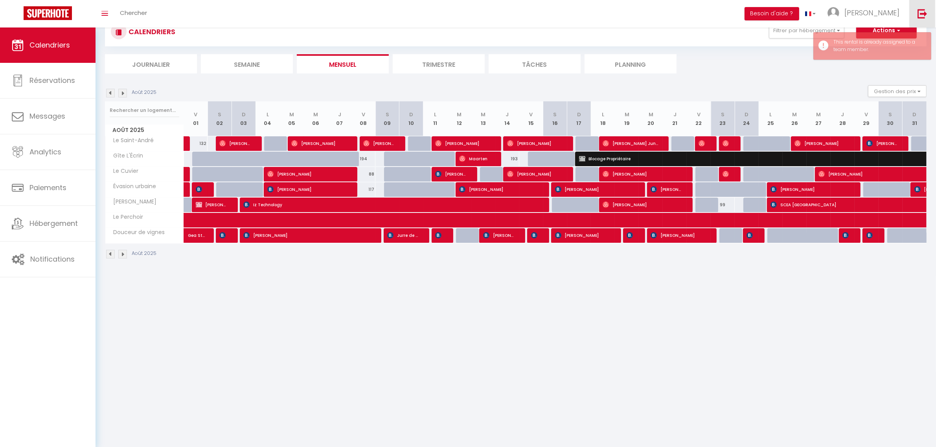
click at [919, 16] on img at bounding box center [923, 14] width 10 height 10
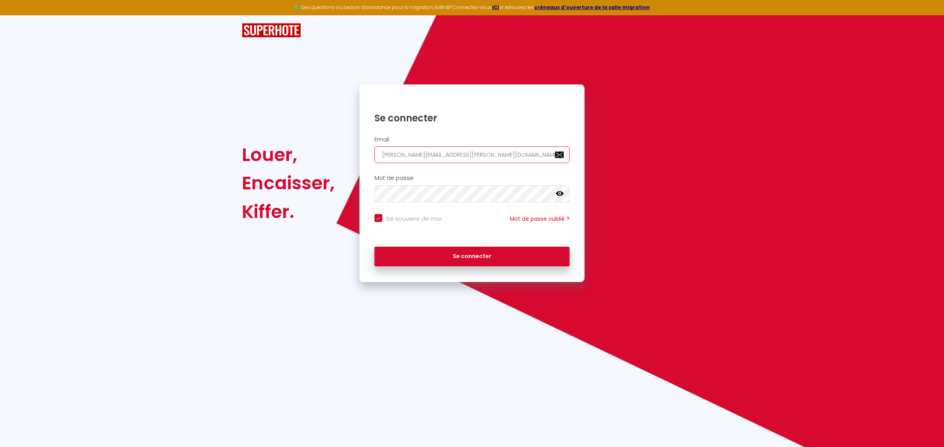
click at [438, 158] on input "[PERSON_NAME][EMAIL_ADDRESS][PERSON_NAME][DOMAIN_NAME]" at bounding box center [471, 155] width 195 height 17
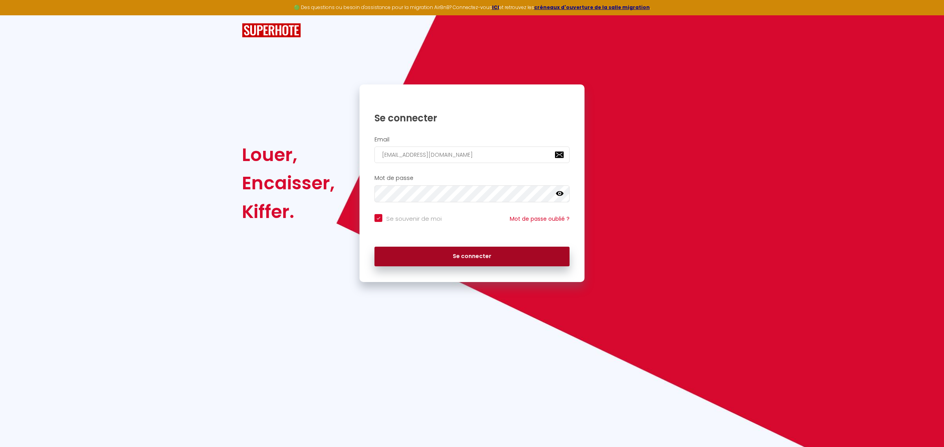
click at [478, 252] on button "Se connecter" at bounding box center [471, 257] width 195 height 20
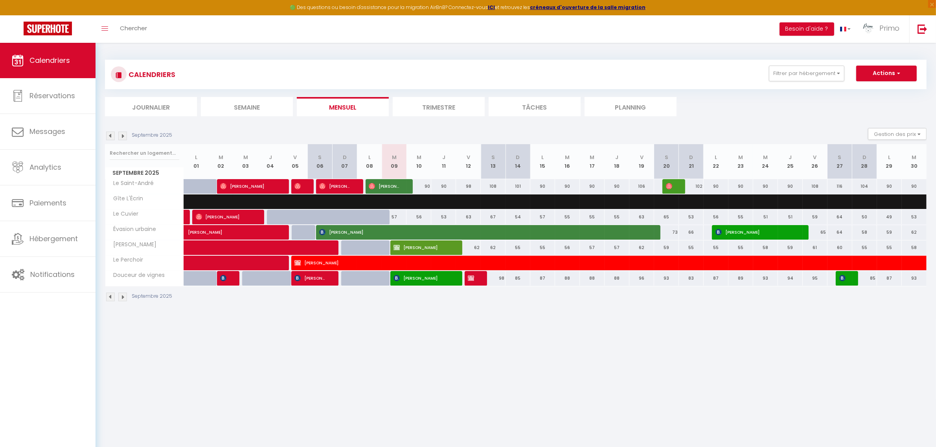
click at [109, 134] on img at bounding box center [110, 136] width 9 height 9
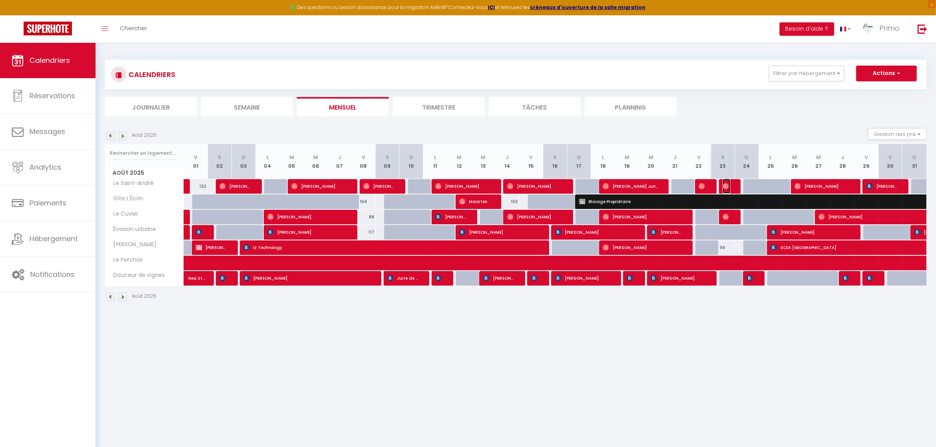
click at [725, 183] on img at bounding box center [726, 186] width 6 height 6
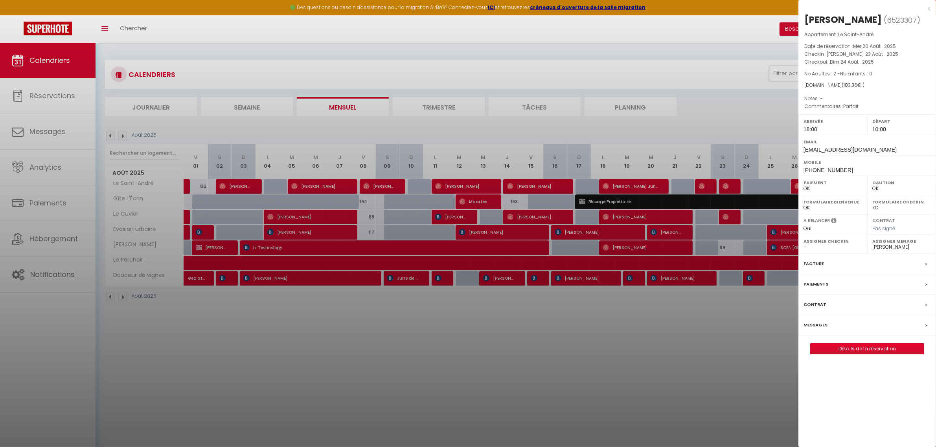
click at [889, 250] on select "- [PERSON_NAME] [PERSON_NAME] [PERSON_NAME] [PERSON_NAME] [PERSON_NAME] [PERSON…" at bounding box center [901, 247] width 59 height 7
click at [872, 245] on select "- [PERSON_NAME] [PERSON_NAME] [PERSON_NAME] [PERSON_NAME] [PERSON_NAME] [PERSON…" at bounding box center [901, 247] width 59 height 7
click at [754, 329] on div at bounding box center [468, 223] width 936 height 447
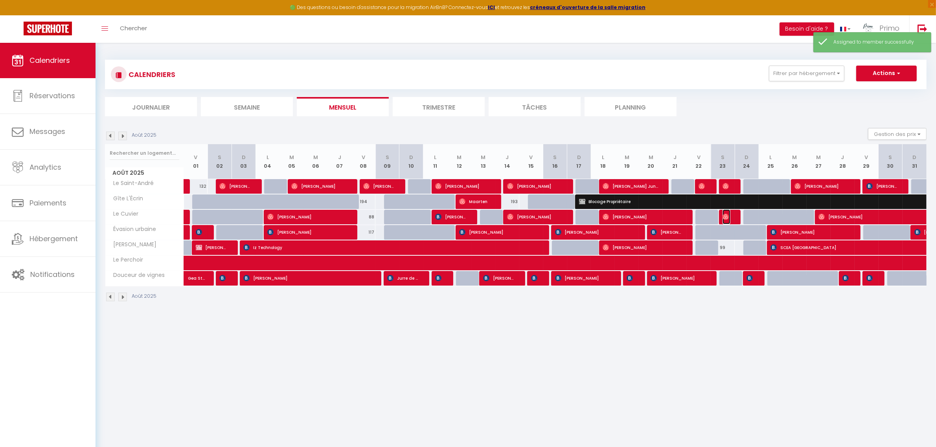
click at [728, 217] on img at bounding box center [726, 217] width 6 height 6
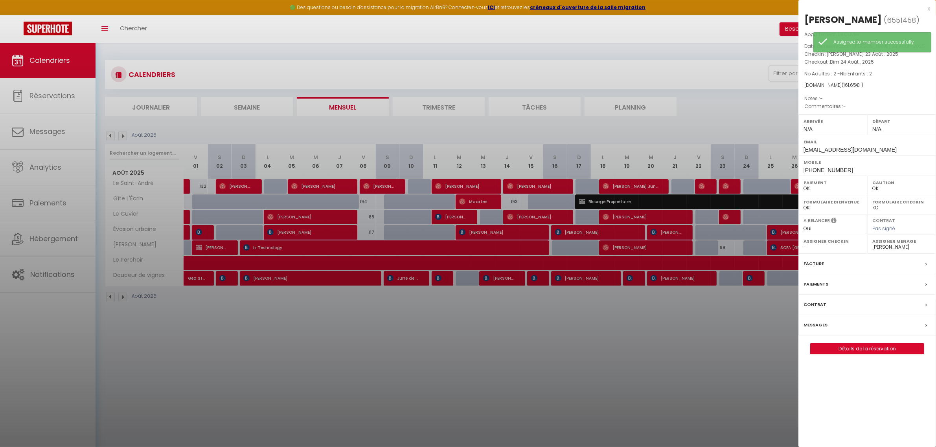
click at [909, 247] on select "- [PERSON_NAME] [PERSON_NAME] [PERSON_NAME] [PERSON_NAME] [PERSON_NAME] [PERSON…" at bounding box center [901, 247] width 59 height 7
click at [872, 245] on select "- [PERSON_NAME] [PERSON_NAME] [PERSON_NAME] [PERSON_NAME] [PERSON_NAME] [PERSON…" at bounding box center [901, 247] width 59 height 7
click at [929, 9] on div "x" at bounding box center [865, 8] width 132 height 9
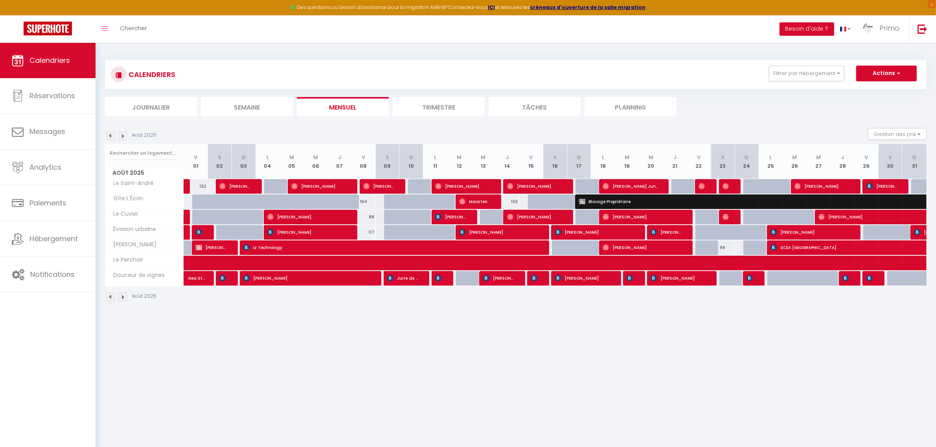
click at [722, 221] on div at bounding box center [731, 217] width 24 height 15
click at [723, 220] on img at bounding box center [726, 217] width 6 height 6
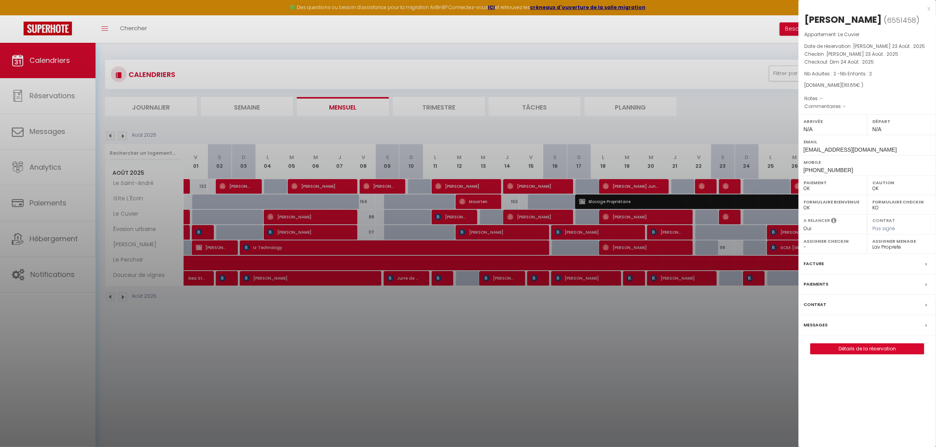
click at [661, 371] on div at bounding box center [468, 223] width 936 height 447
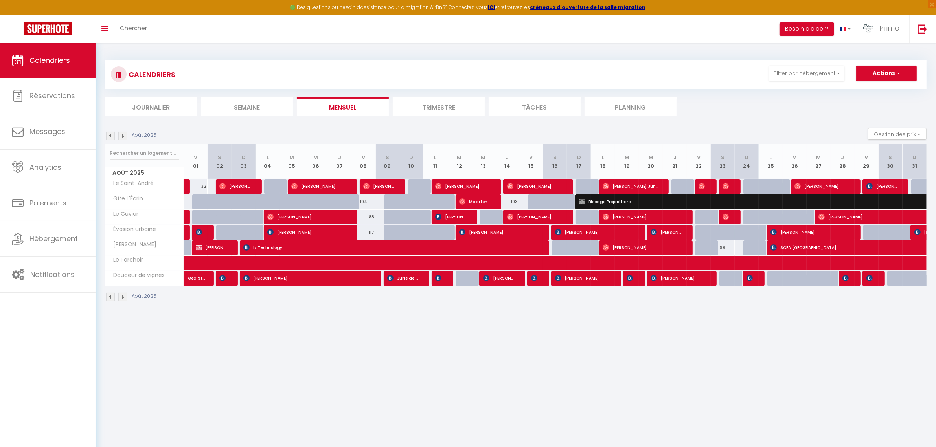
click at [125, 132] on img at bounding box center [122, 136] width 9 height 9
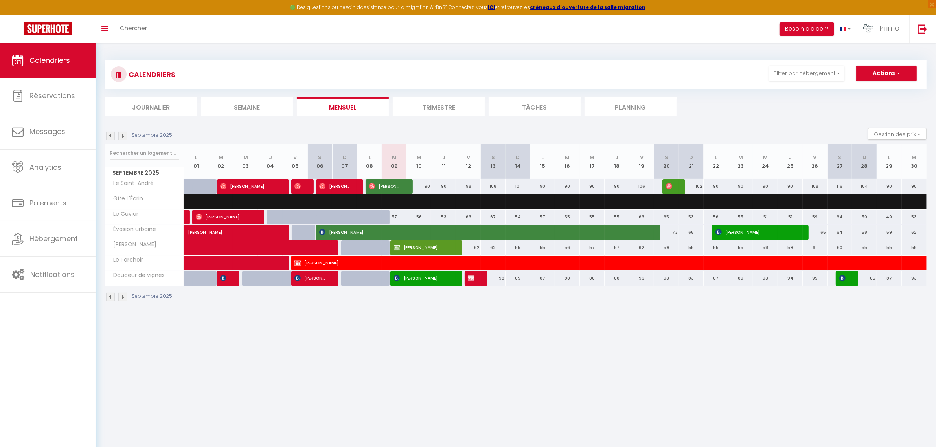
click at [400, 365] on body "🟢 Des questions ou besoin d'assistance pour la migration AirBnB? Connectez-vous…" at bounding box center [468, 266] width 936 height 447
click at [305, 186] on div at bounding box center [303, 186] width 25 height 15
click at [298, 184] on img at bounding box center [297, 186] width 6 height 6
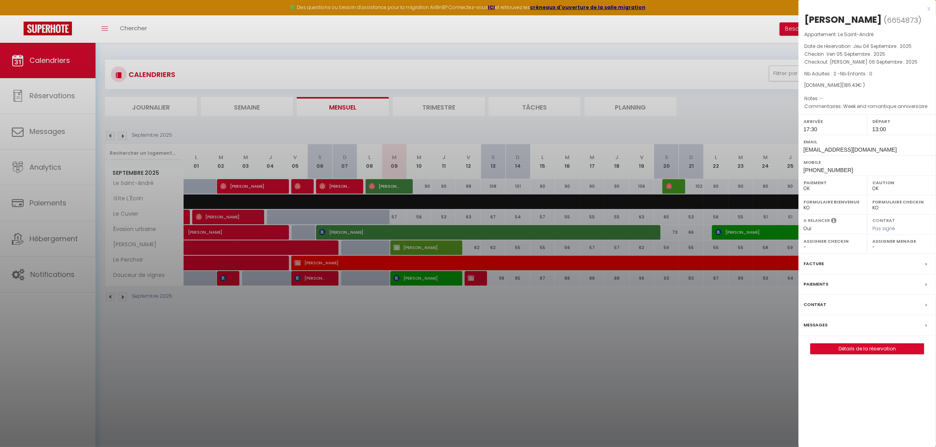
click at [901, 251] on select "- [PERSON_NAME] [PERSON_NAME] [PERSON_NAME] [PERSON_NAME] [PERSON_NAME] [PERSON…" at bounding box center [901, 247] width 59 height 7
click at [872, 251] on select "- [PERSON_NAME] [PERSON_NAME] [PERSON_NAME] [PERSON_NAME] [PERSON_NAME] [PERSON…" at bounding box center [901, 247] width 59 height 7
click at [704, 345] on div at bounding box center [468, 223] width 936 height 447
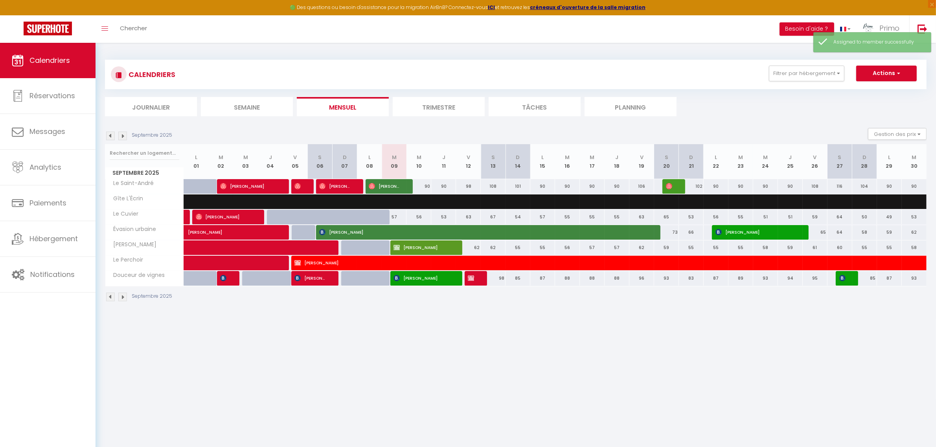
click at [316, 248] on div at bounding box center [319, 248] width 25 height 15
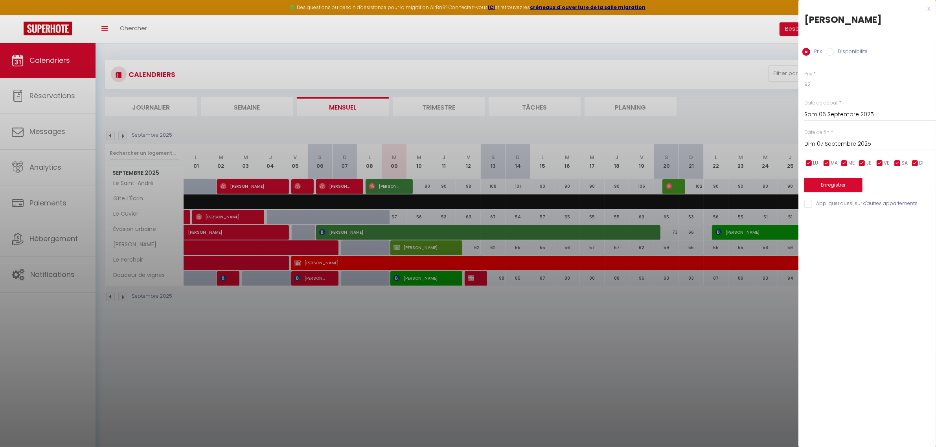
click at [396, 352] on div at bounding box center [468, 223] width 936 height 447
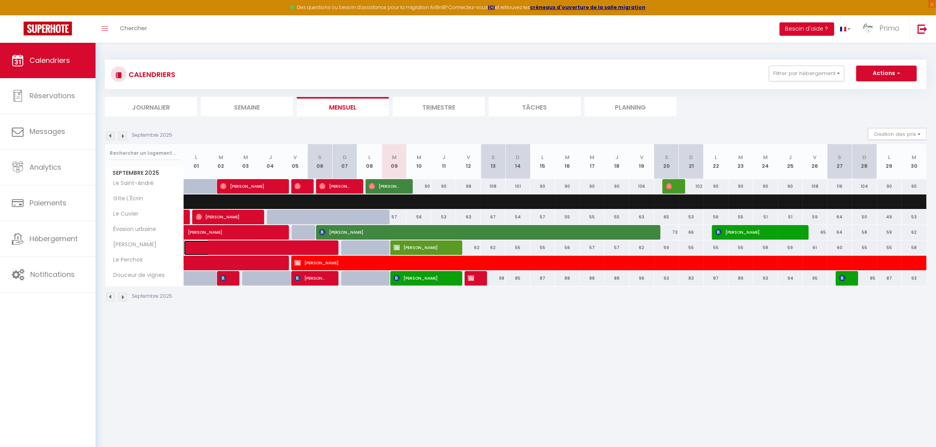
click at [292, 248] on span at bounding box center [250, 248] width 109 height 15
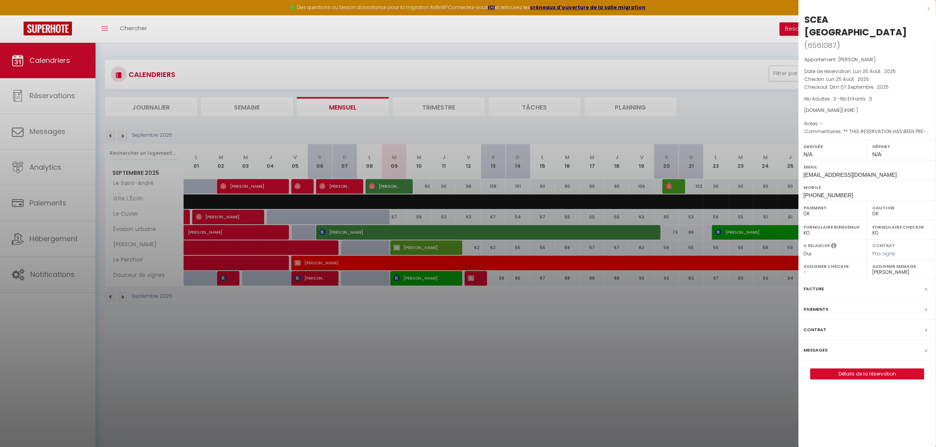
click at [406, 347] on div at bounding box center [468, 223] width 936 height 447
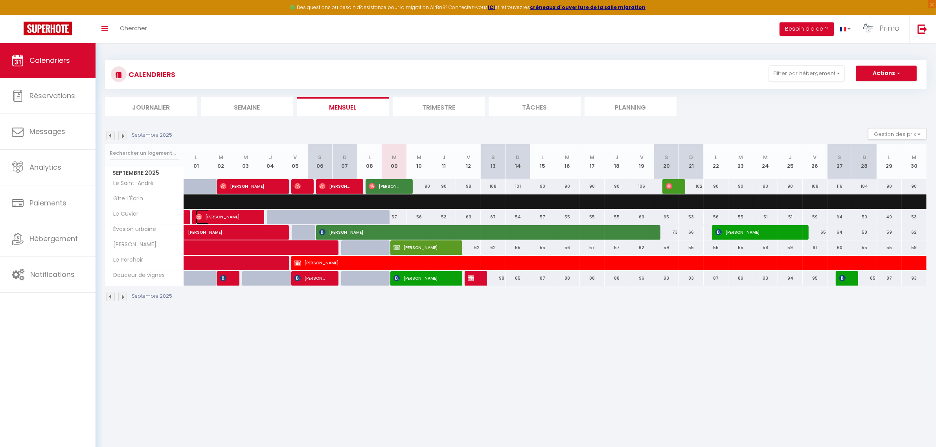
click at [244, 215] on span "[PERSON_NAME]" at bounding box center [225, 217] width 58 height 15
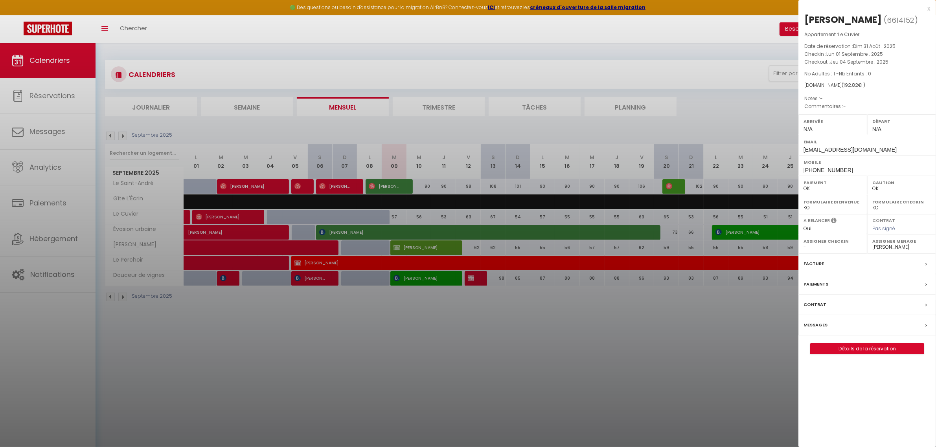
click at [415, 410] on div at bounding box center [468, 223] width 936 height 447
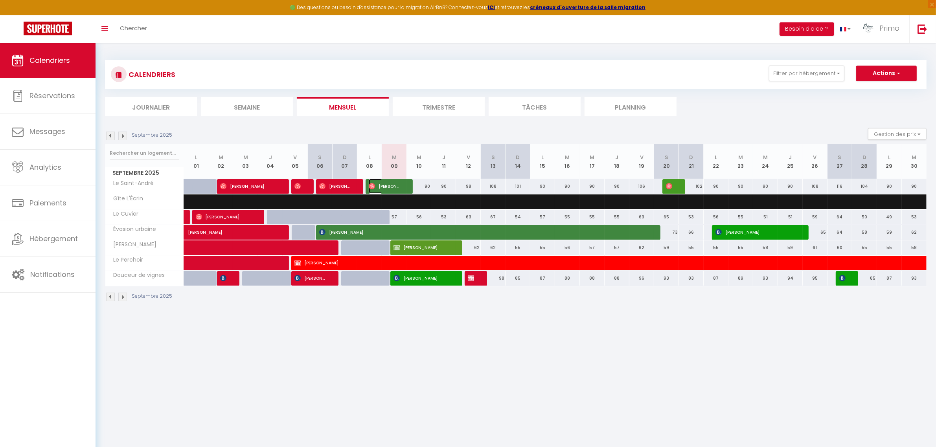
click at [392, 184] on span "[PERSON_NAME]" at bounding box center [385, 186] width 33 height 15
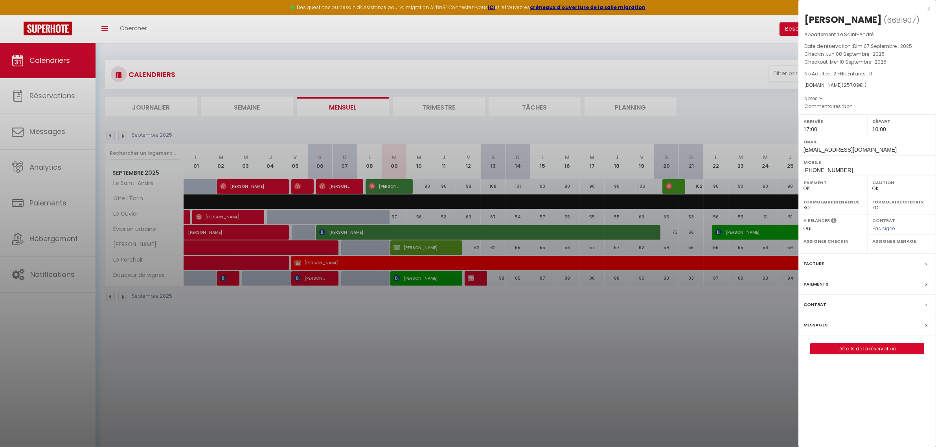
click at [873, 248] on select "- [PERSON_NAME] [PERSON_NAME] [PERSON_NAME] [PERSON_NAME] [PERSON_NAME] [PERSON…" at bounding box center [901, 247] width 59 height 7
click at [872, 245] on select "- [PERSON_NAME] [PERSON_NAME] [PERSON_NAME] [PERSON_NAME] [PERSON_NAME] [PERSON…" at bounding box center [901, 247] width 59 height 7
click at [618, 356] on div at bounding box center [468, 223] width 936 height 447
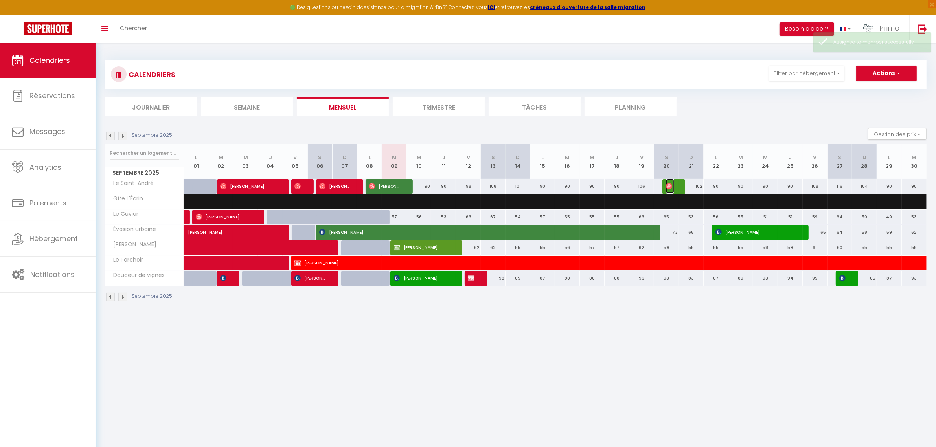
click at [672, 187] on img at bounding box center [669, 186] width 6 height 6
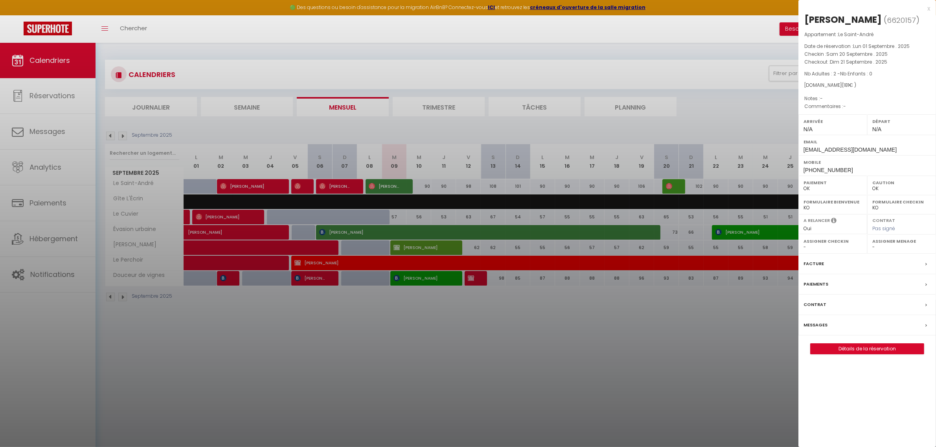
click at [887, 249] on select "- [PERSON_NAME] [PERSON_NAME] [PERSON_NAME] [PERSON_NAME] [PERSON_NAME] [PERSON…" at bounding box center [901, 247] width 59 height 7
click at [872, 245] on select "- [PERSON_NAME] [PERSON_NAME] [PERSON_NAME] [PERSON_NAME] [PERSON_NAME] [PERSON…" at bounding box center [901, 247] width 59 height 7
click at [742, 348] on div at bounding box center [468, 223] width 936 height 447
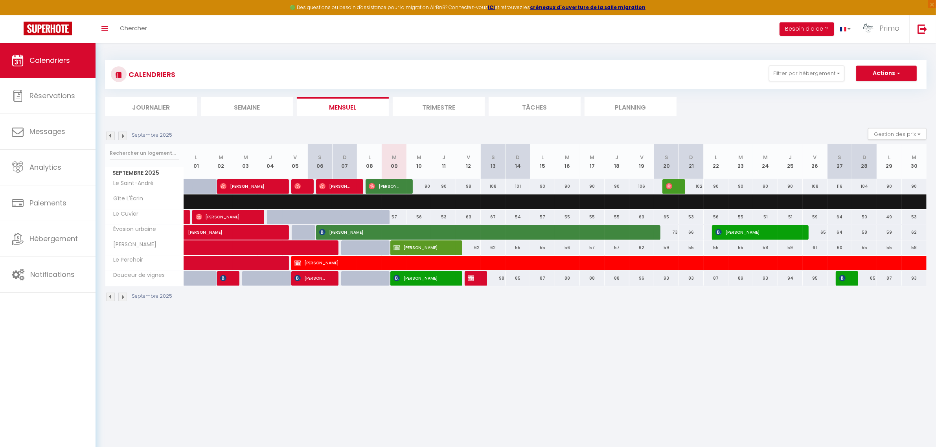
click at [476, 44] on div "CALENDRIERS Filtrer par hébergement Tous Le Saint-André Gîte L'Écrin Le Cuvier …" at bounding box center [516, 181] width 841 height 276
click at [528, 348] on body "🟢 Des questions ou besoin d'assistance pour la migration AirBnB? Connectez-vous…" at bounding box center [468, 266] width 936 height 447
click at [108, 136] on img at bounding box center [110, 136] width 9 height 9
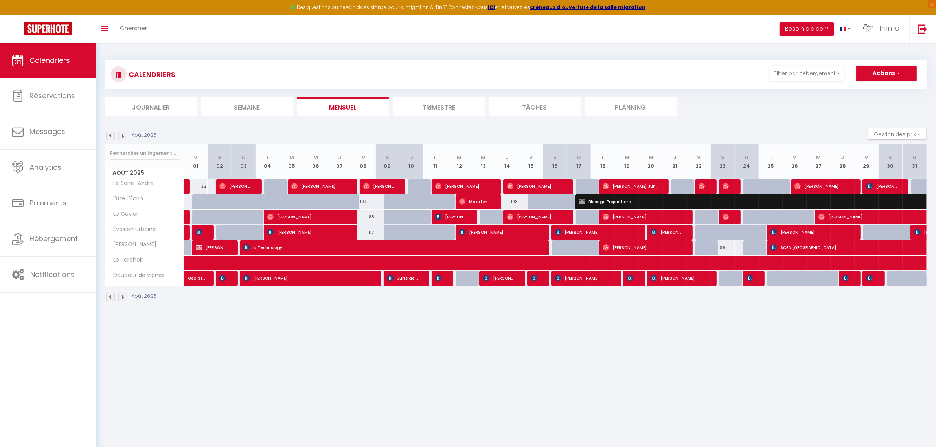
click at [119, 136] on img at bounding box center [122, 136] width 9 height 9
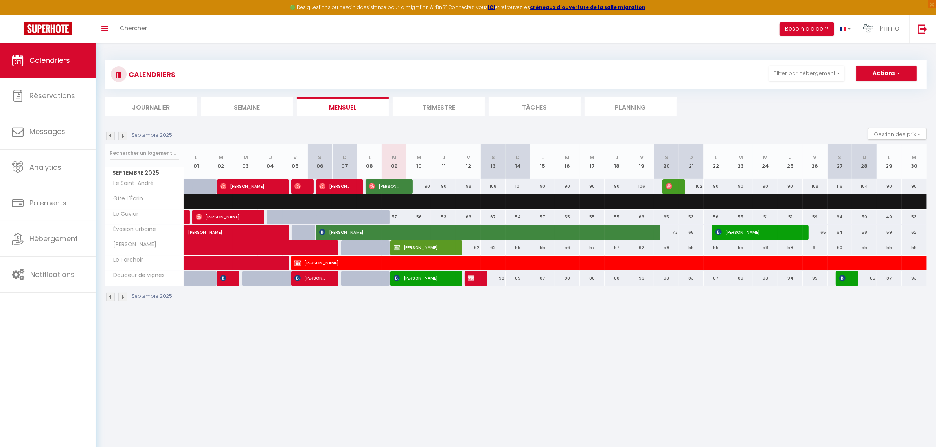
click at [120, 136] on img at bounding box center [122, 136] width 9 height 9
